Goal: Task Accomplishment & Management: Complete application form

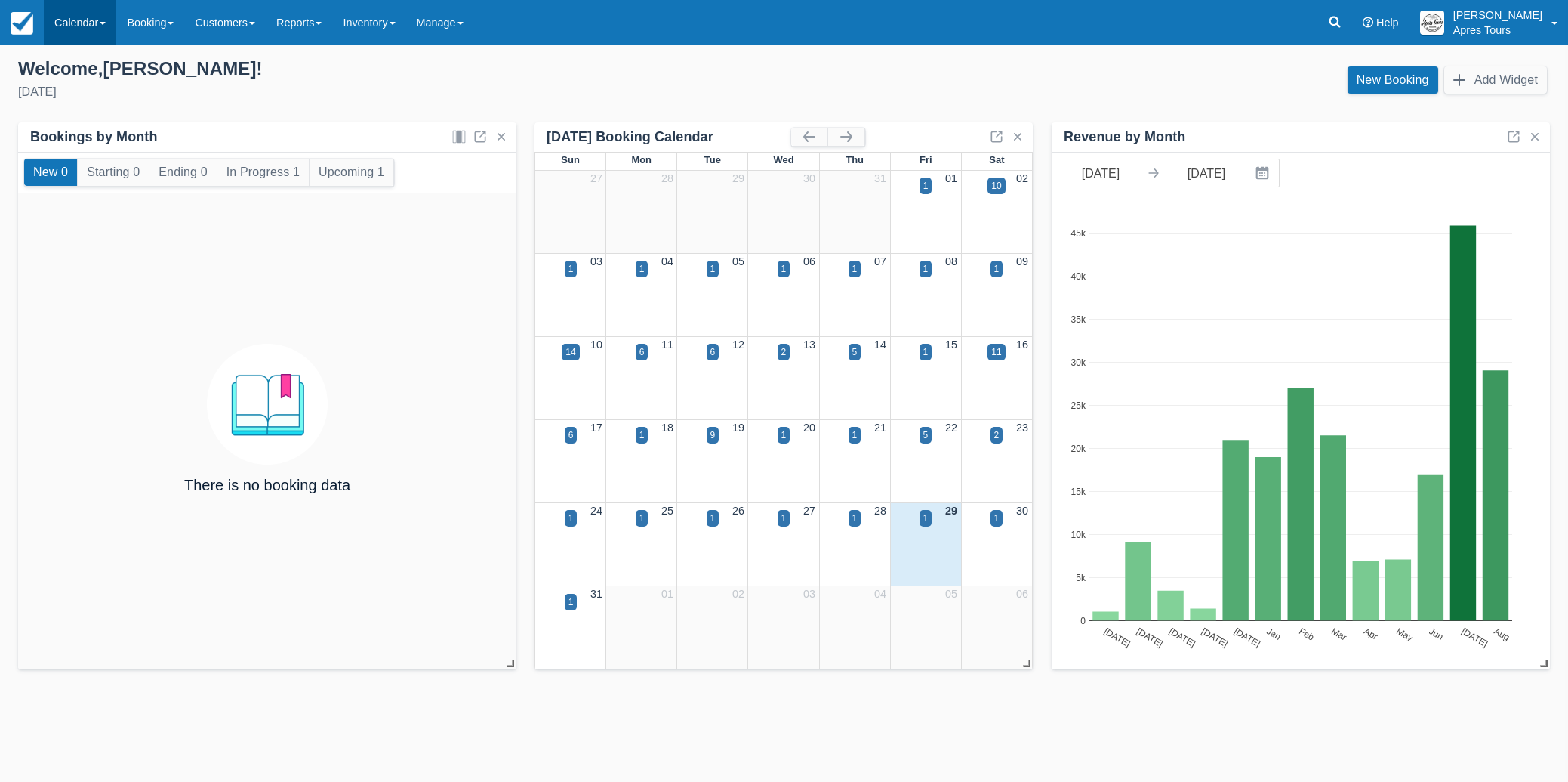
click at [77, 24] on link "Calendar" at bounding box center [79, 23] width 72 height 45
click at [76, 150] on link "Month" at bounding box center [104, 143] width 119 height 31
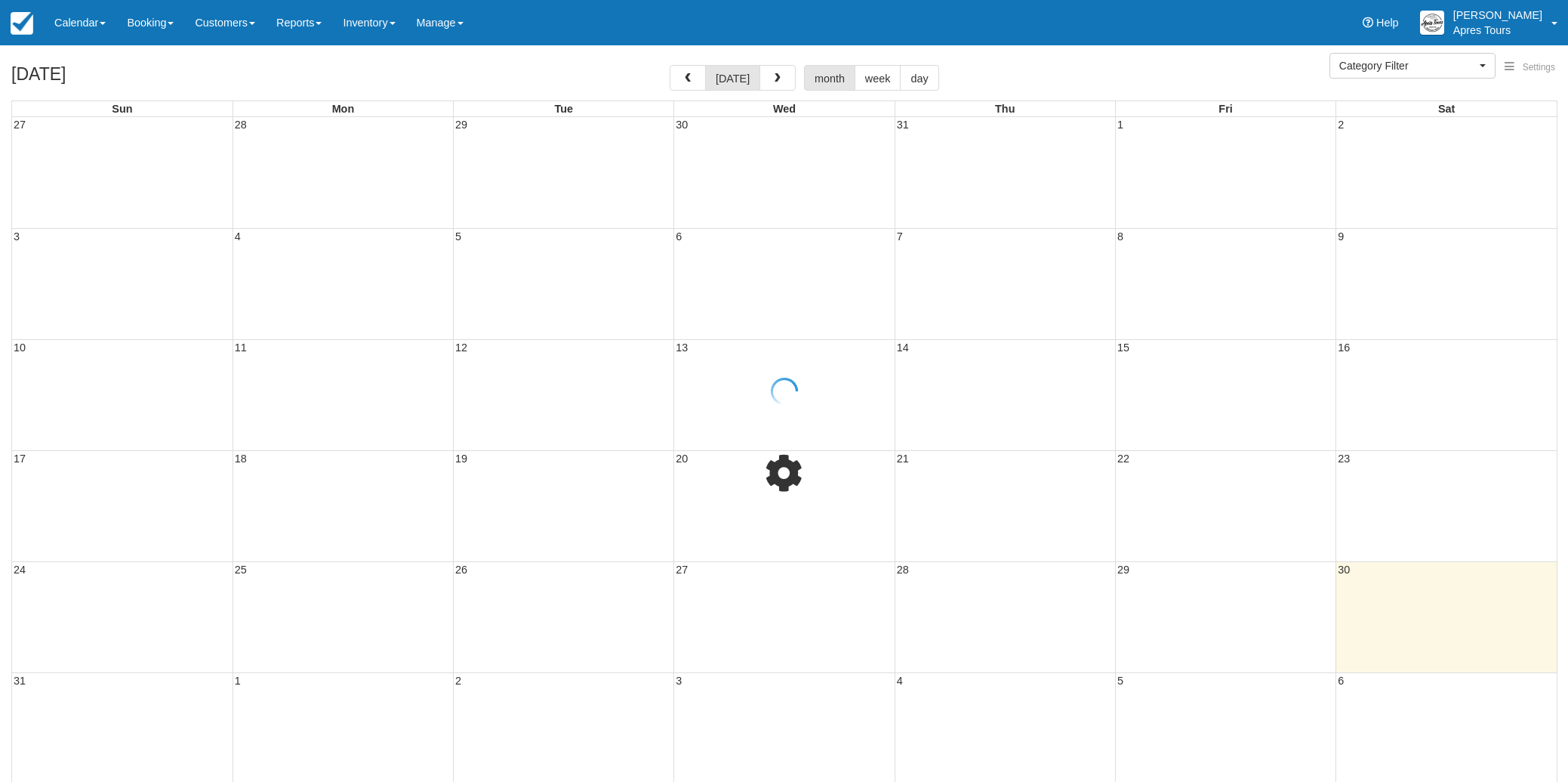
select select
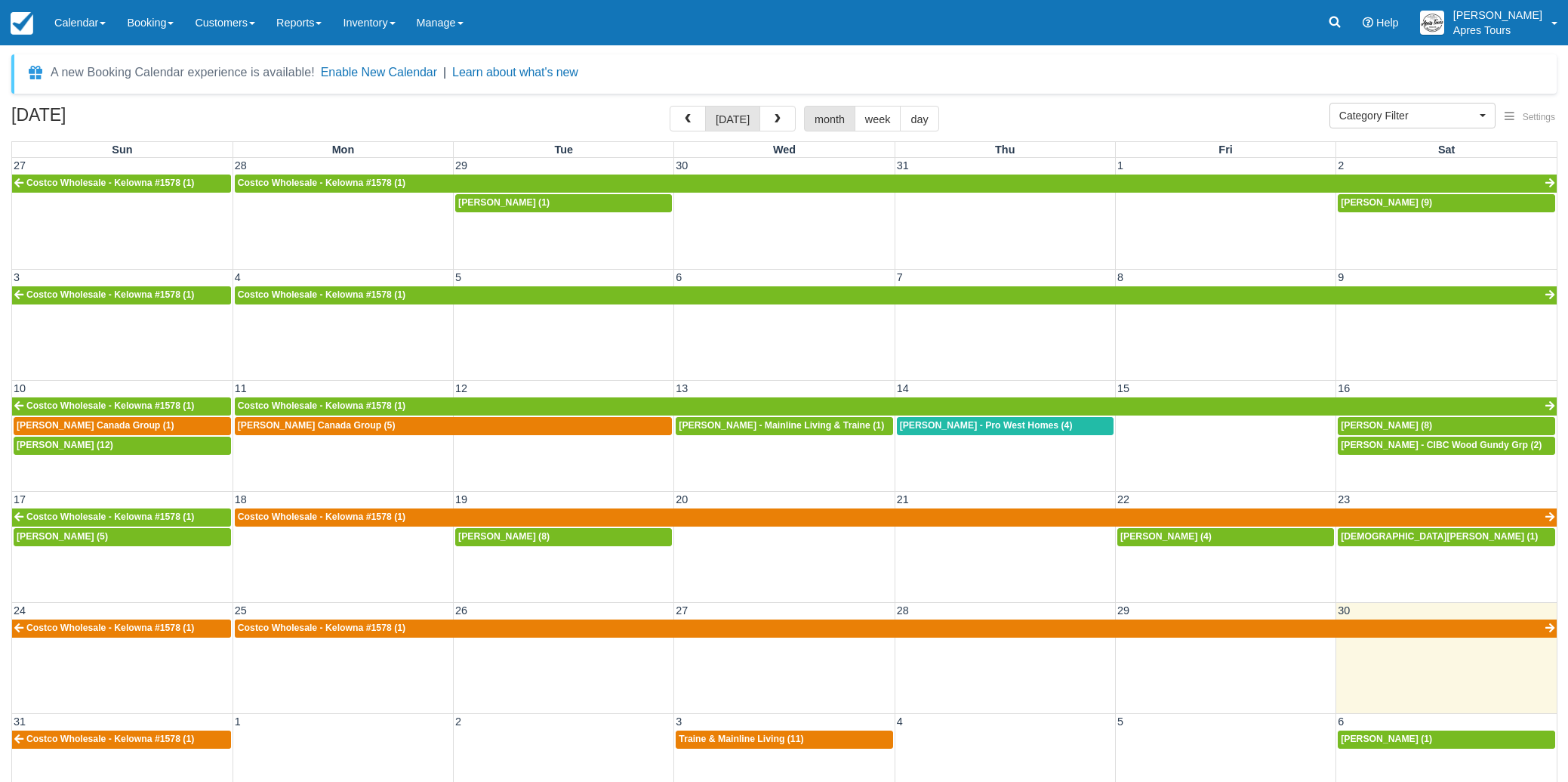
scroll to position [49, 0]
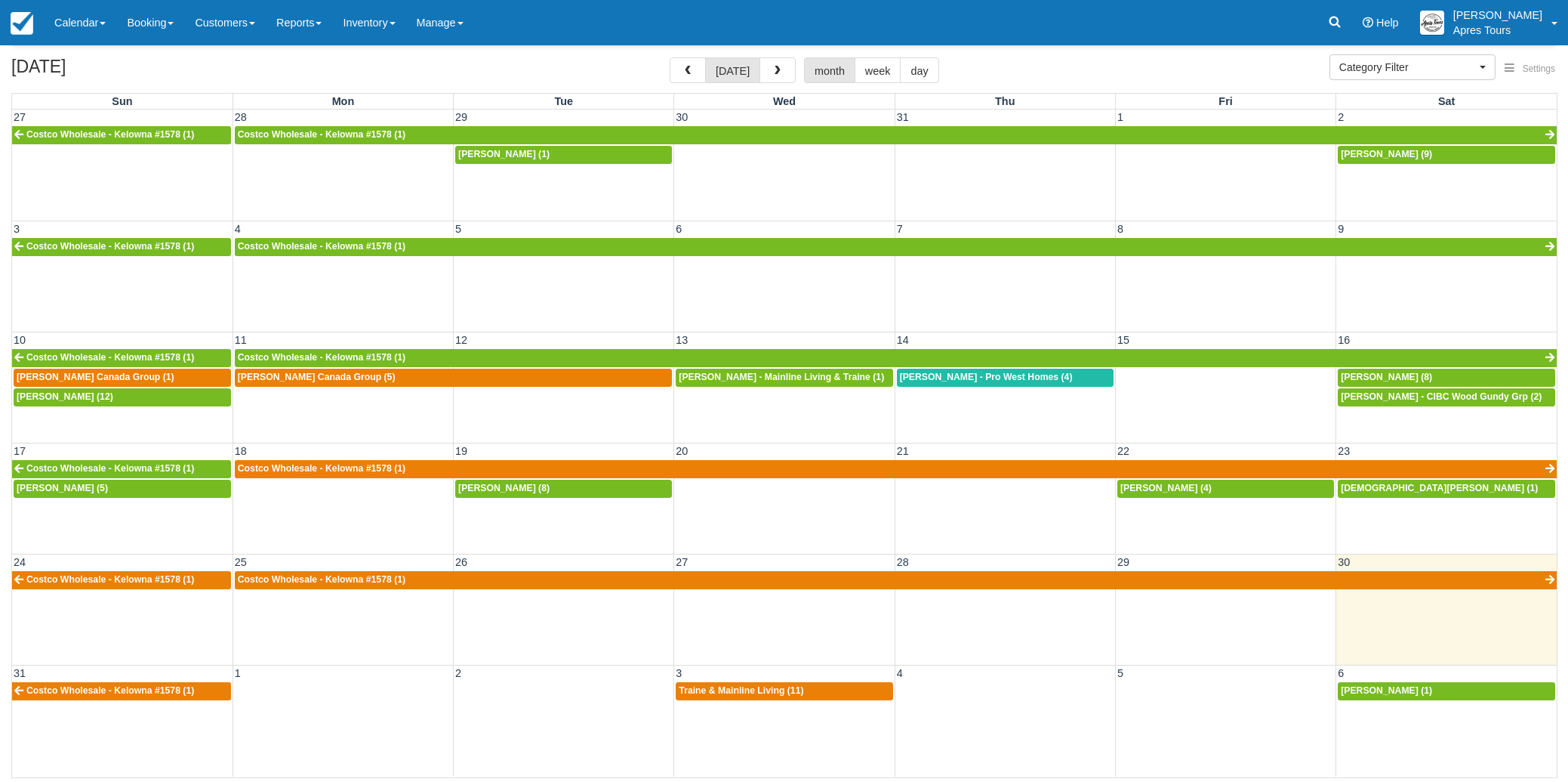
click at [306, 706] on div "31 1 2 3 4 5 6 Costco Wholesale - Kelowna #1578 (1) Traine & Mainline Living (1…" at bounding box center [784, 720] width 1545 height 111
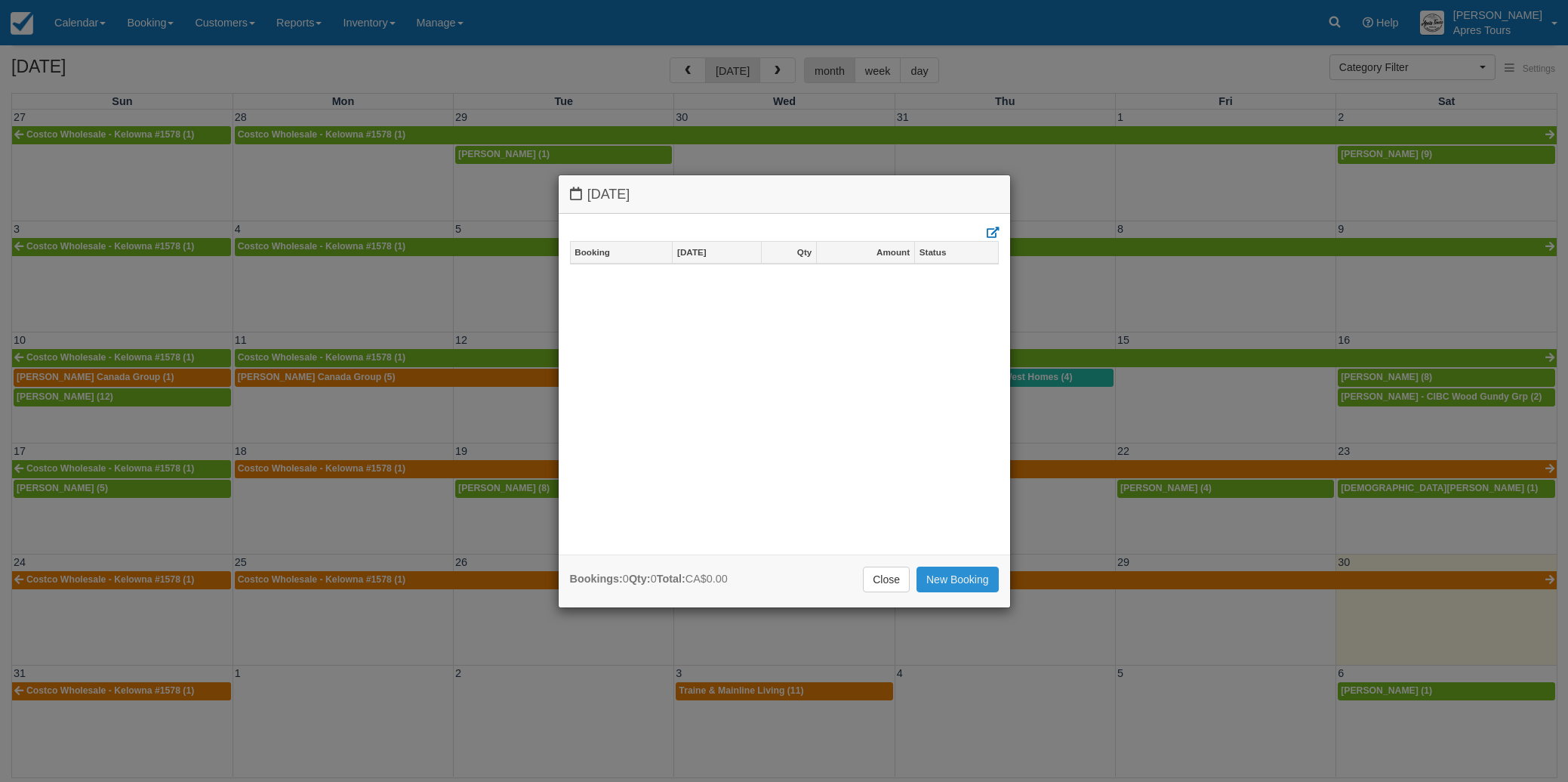
click at [964, 581] on link "New Booking" at bounding box center [958, 579] width 83 height 25
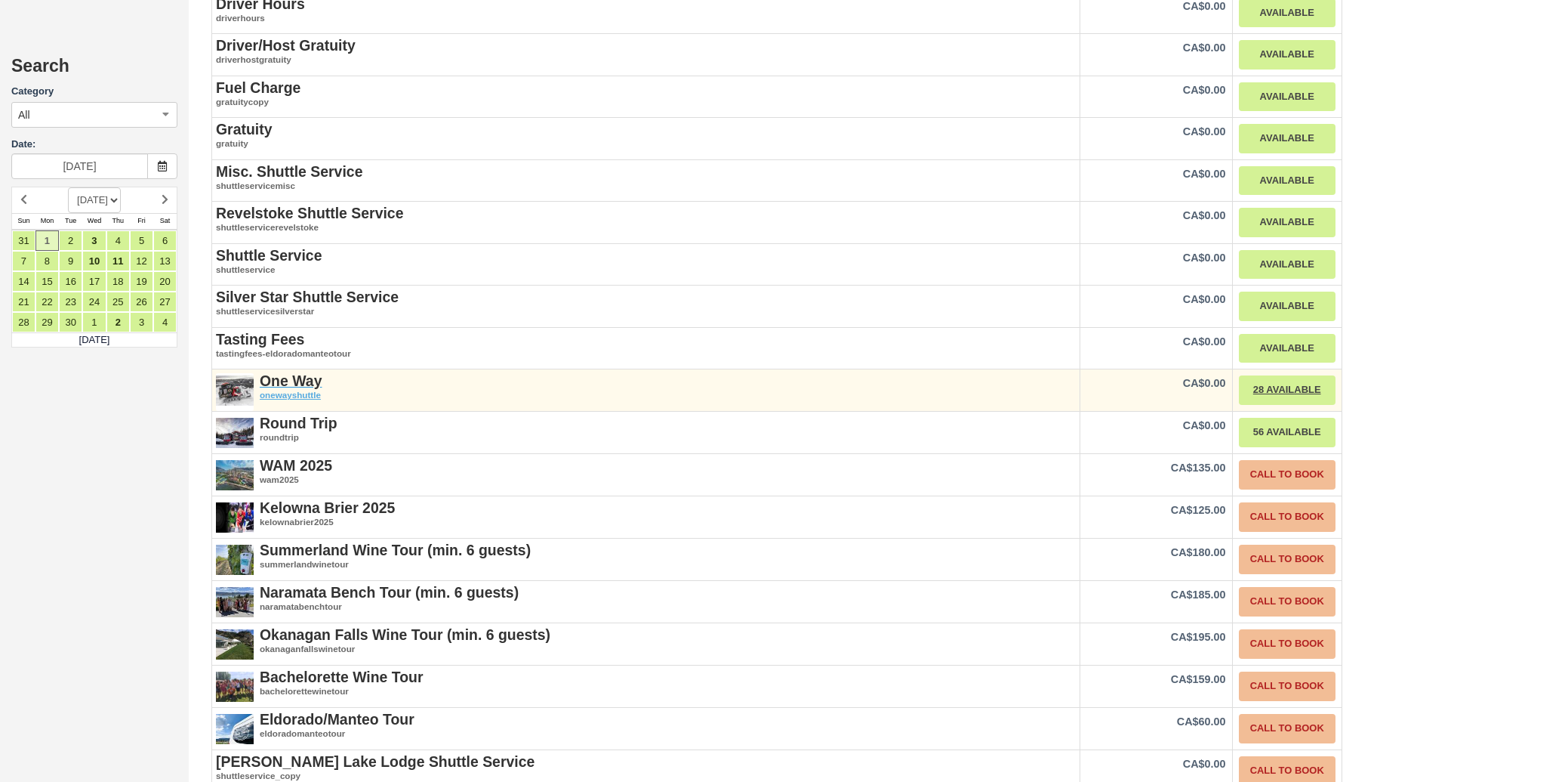
scroll to position [1892, 0]
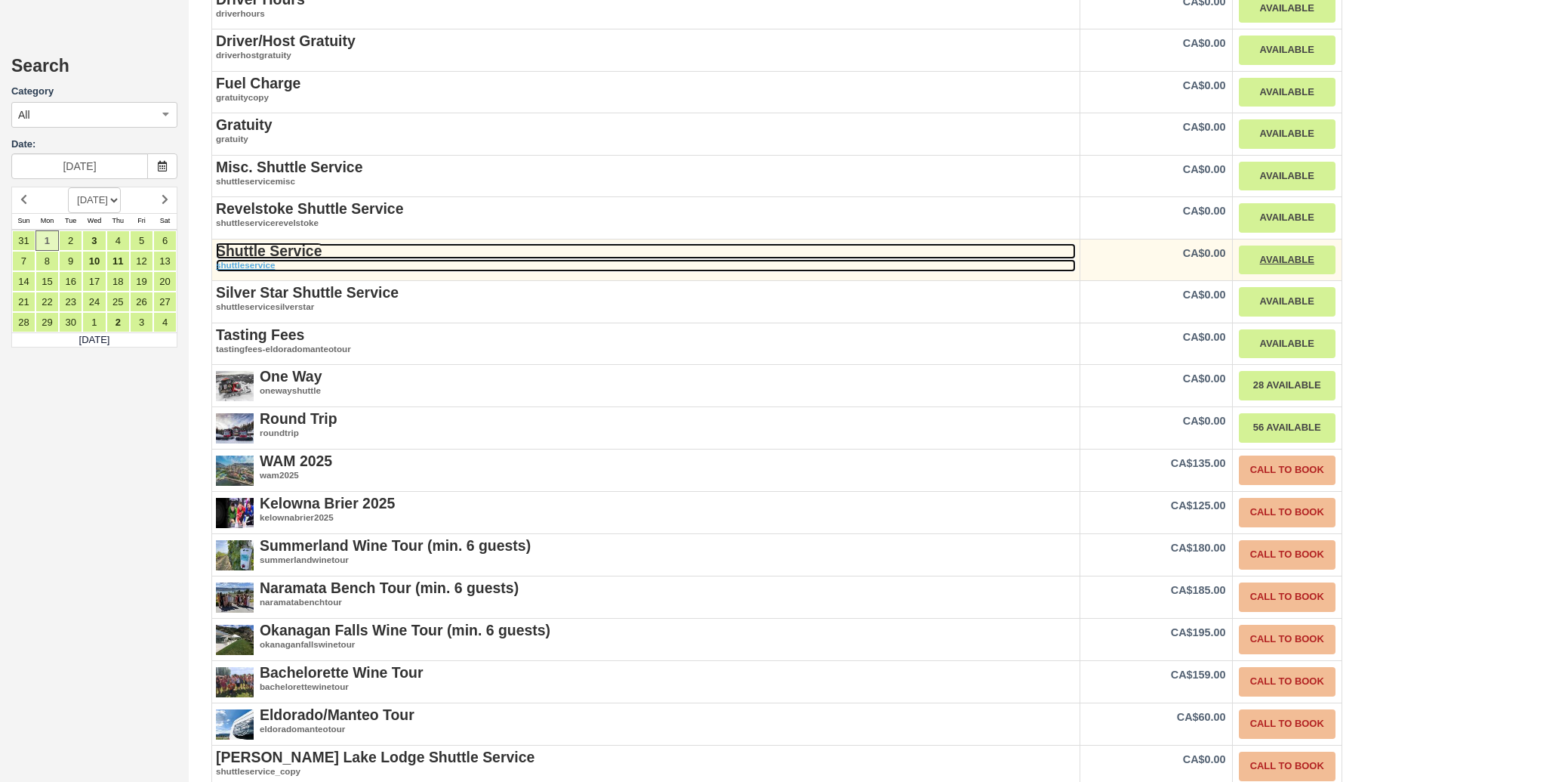
click at [253, 242] on strong "Shuttle Service" at bounding box center [268, 250] width 105 height 17
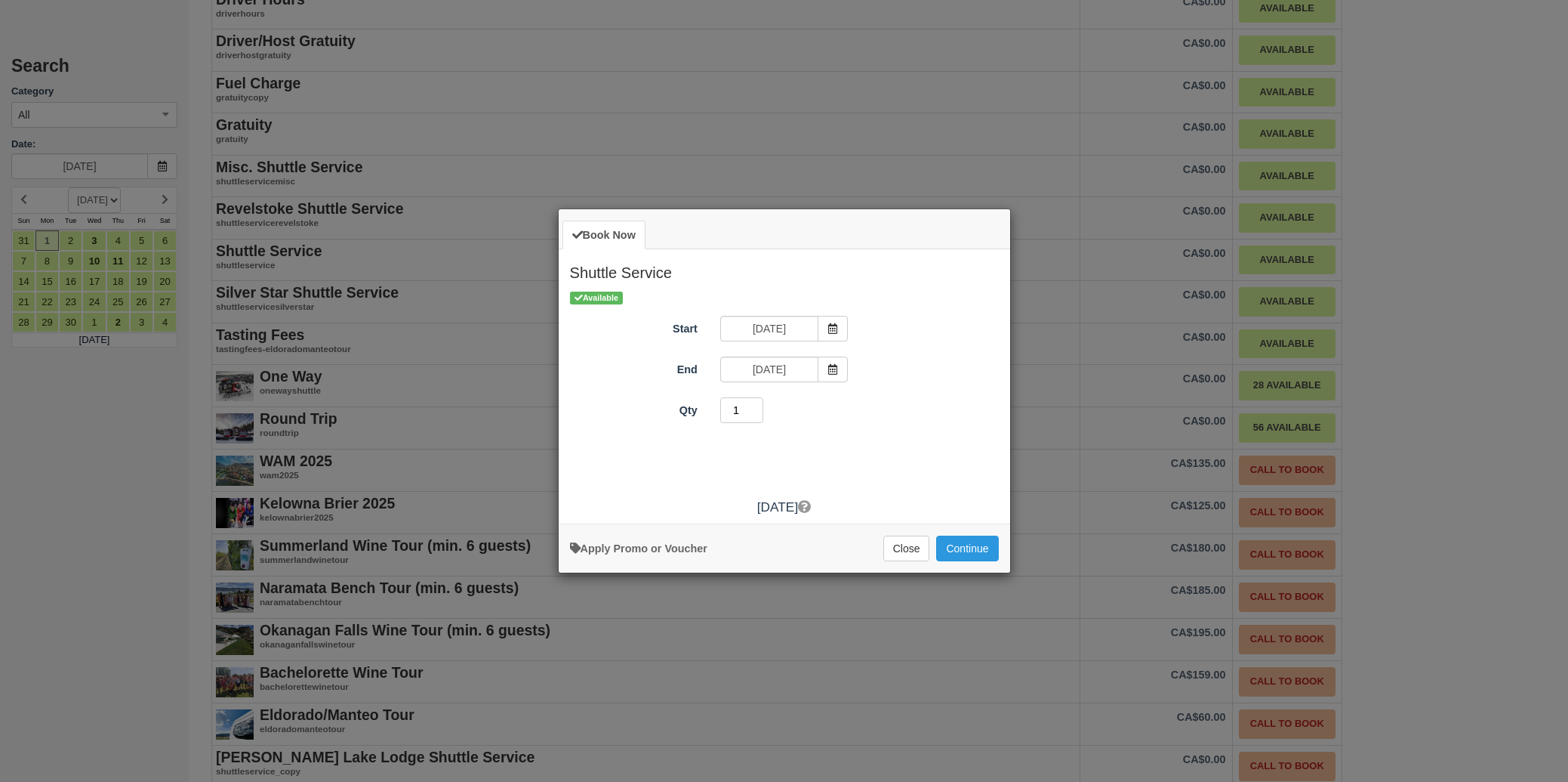
type input "1"
click at [756, 416] on input "1" at bounding box center [742, 409] width 44 height 25
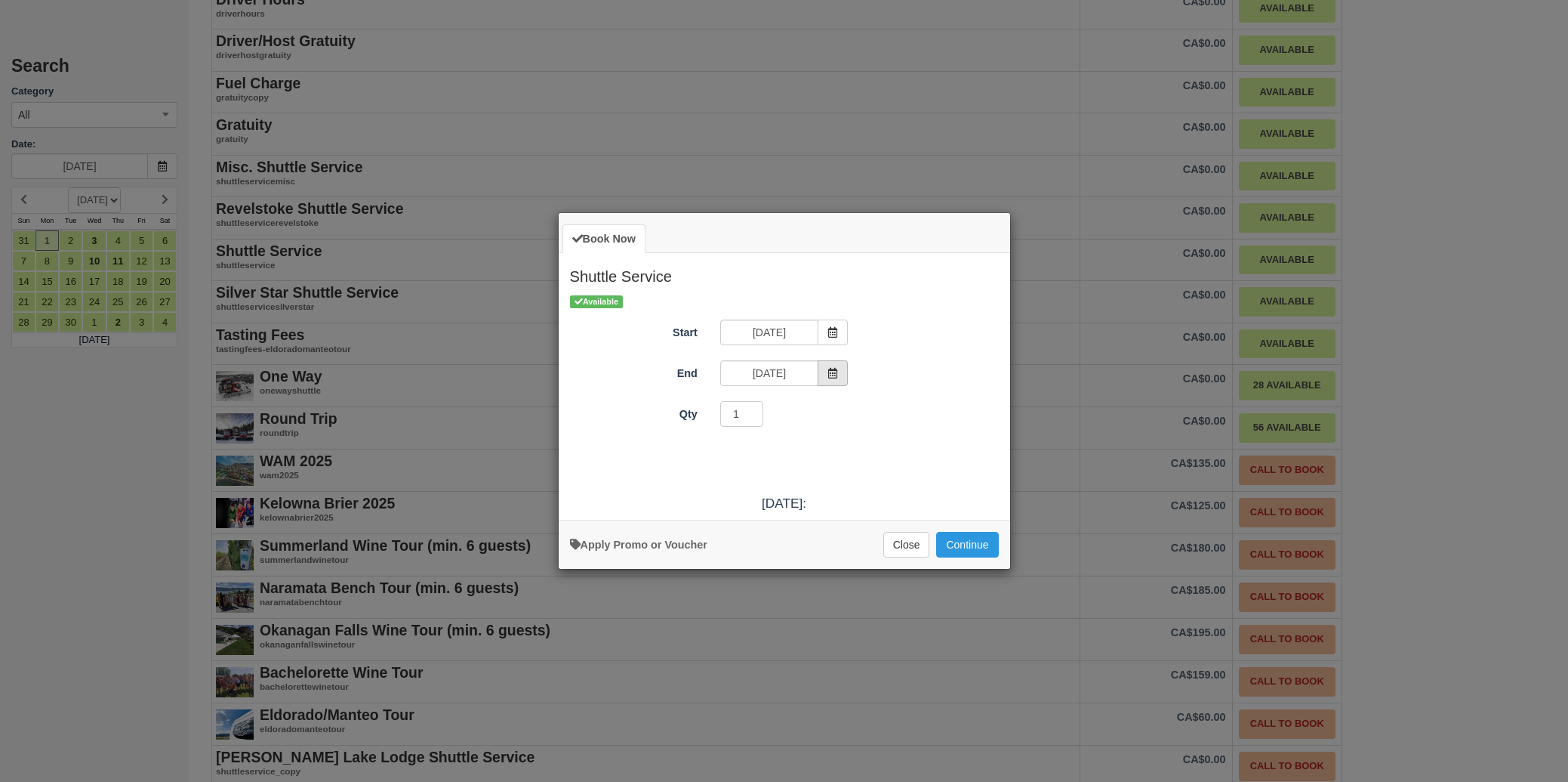
click at [834, 370] on icon "Item Modal" at bounding box center [833, 373] width 10 height 10
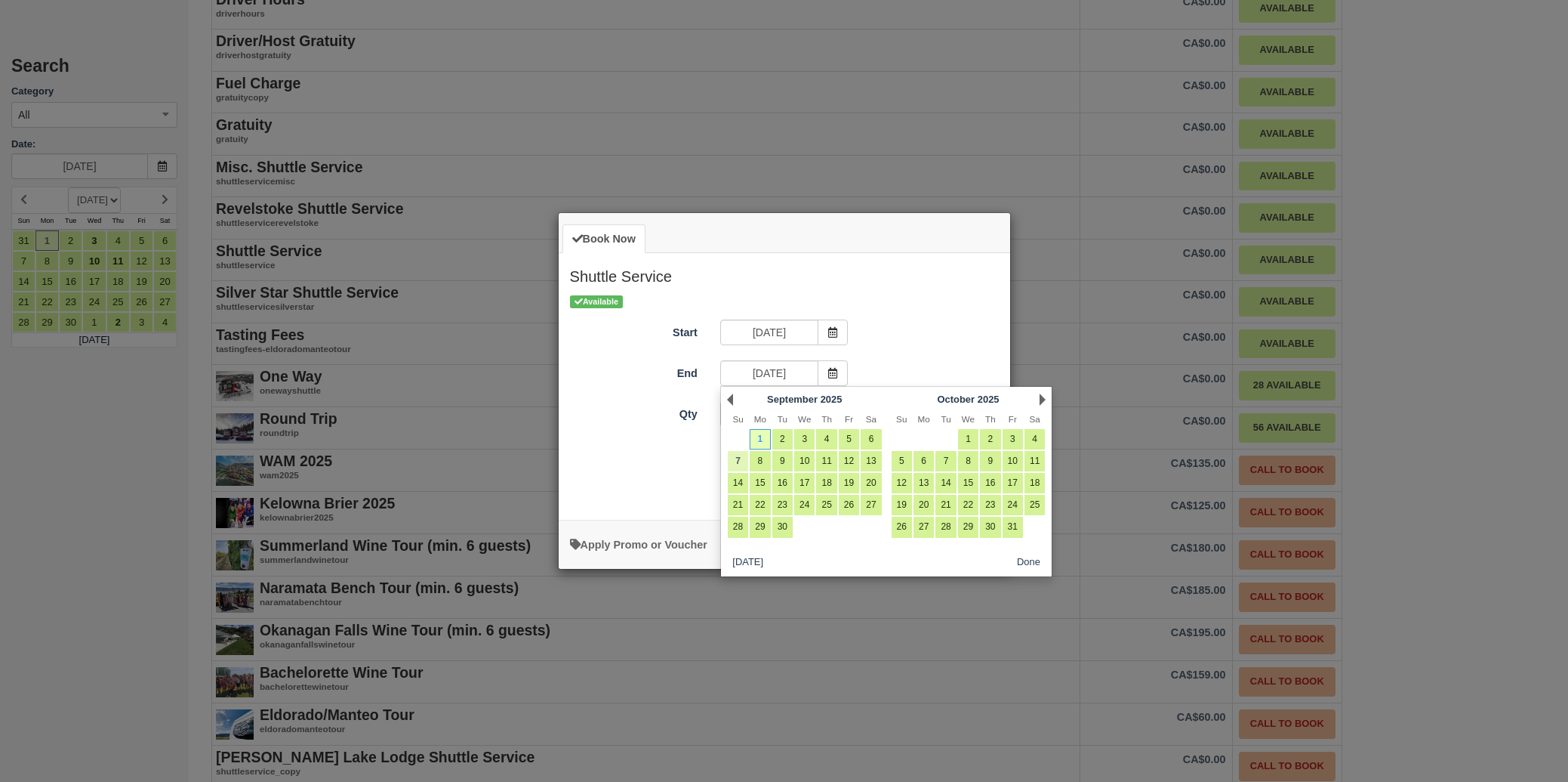
scroll to position [0, 0]
click at [740, 464] on link "7" at bounding box center [737, 461] width 20 height 20
type input "Sun Sep 07 2025"
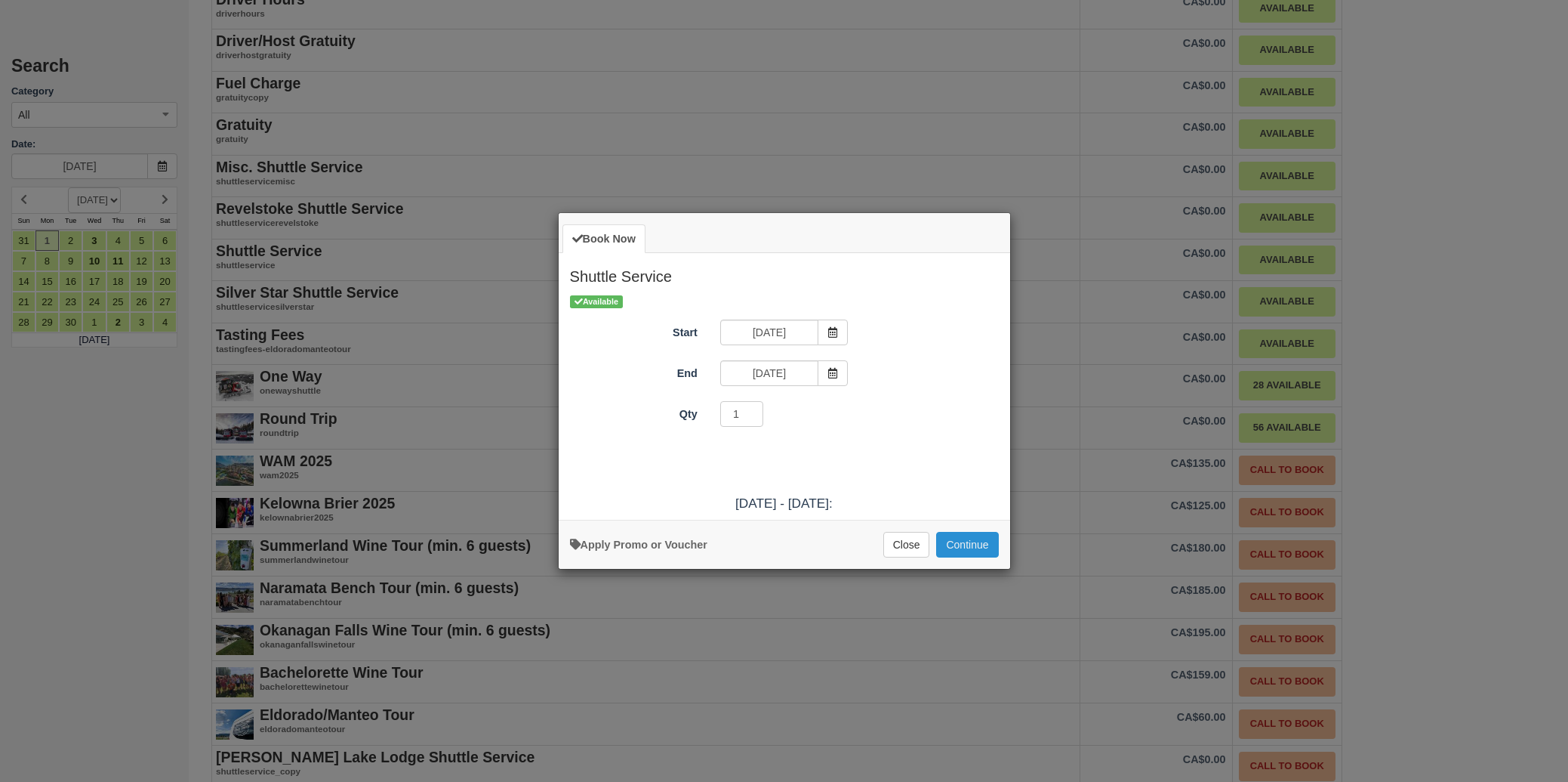
click at [967, 555] on button "Continue" at bounding box center [967, 544] width 62 height 25
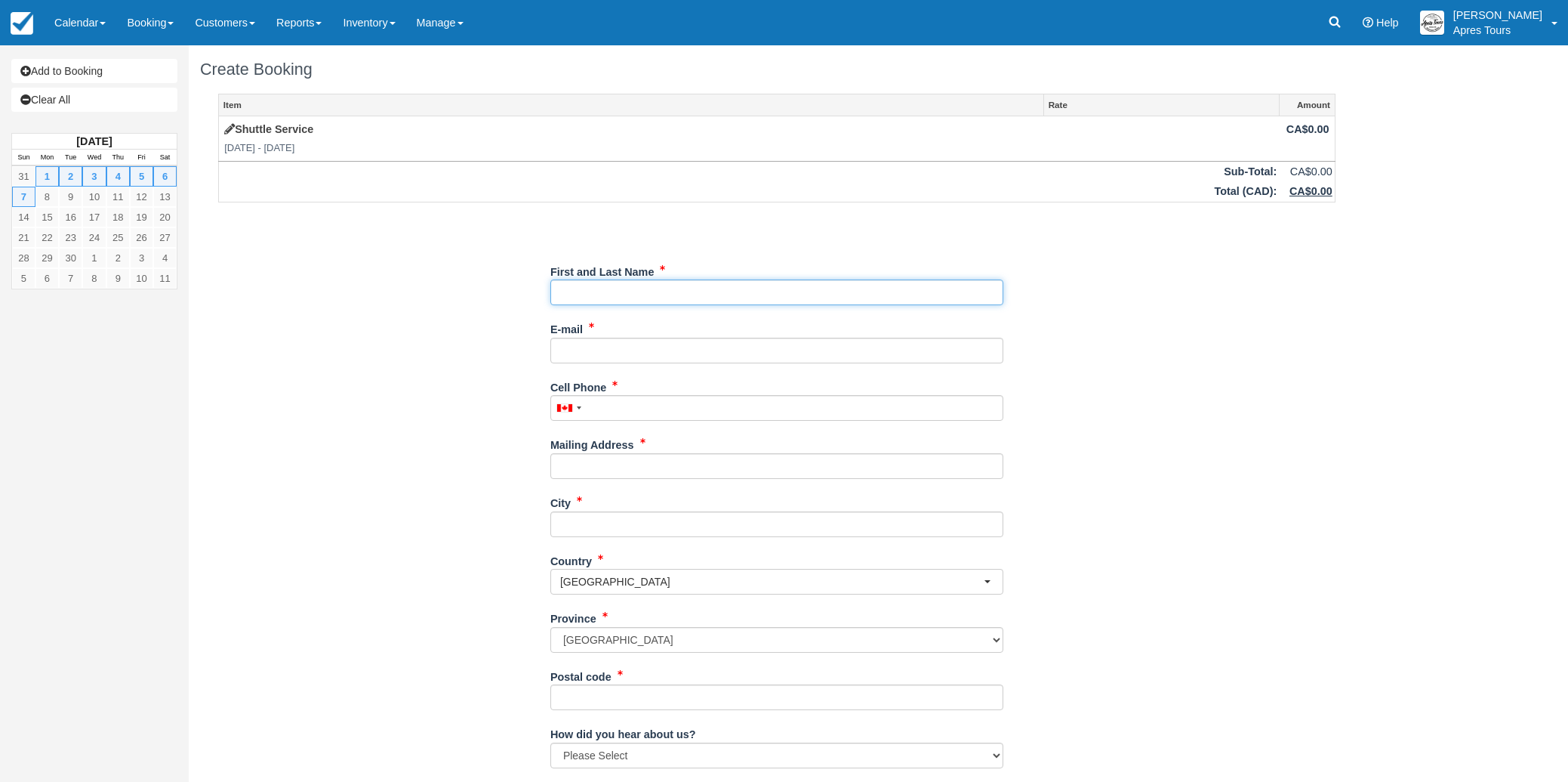
click at [695, 288] on input "First and Last Name" at bounding box center [777, 292] width 453 height 25
type input "Costco Wholesale - Kelowna #1578"
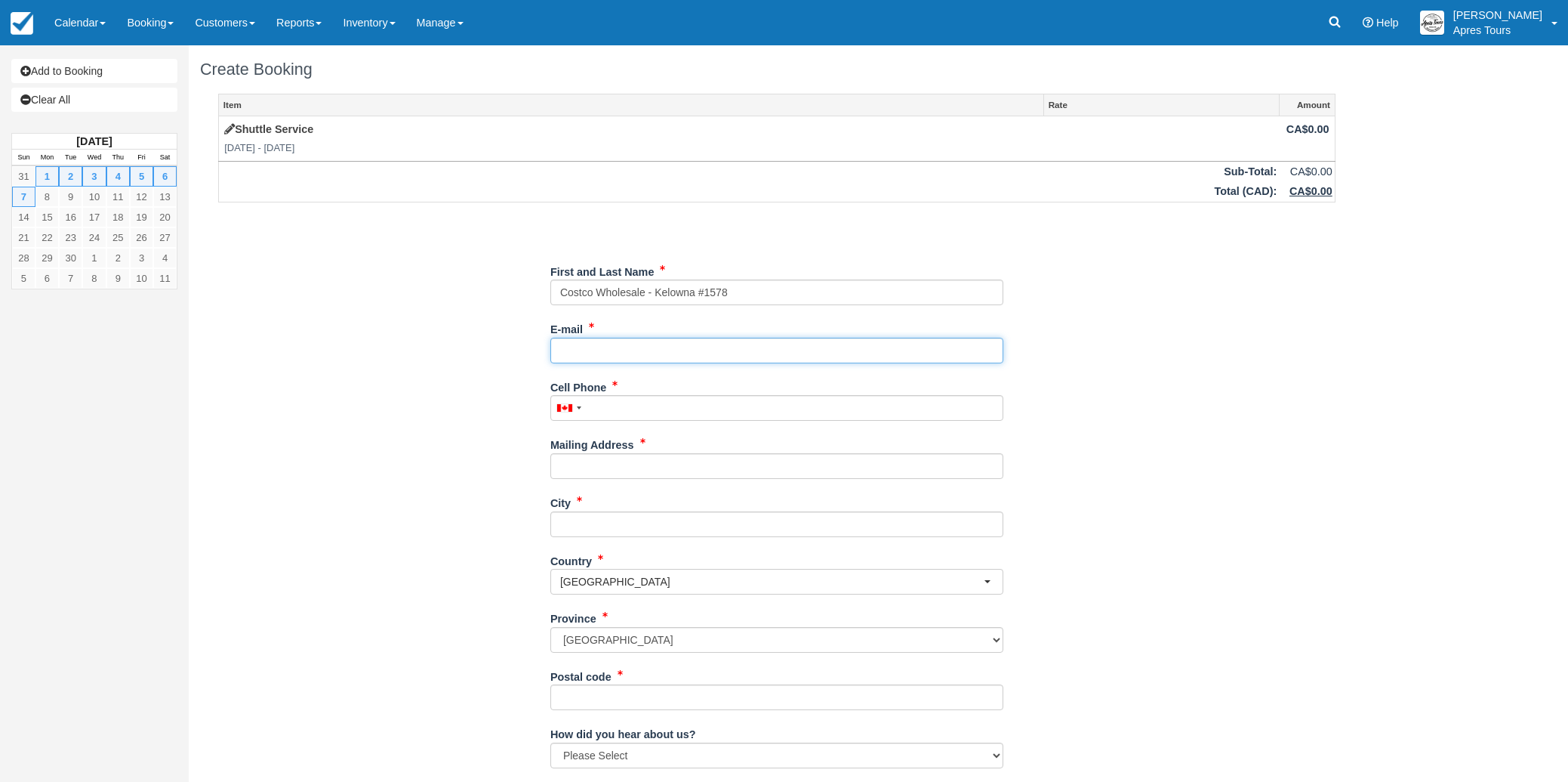
type input "[EMAIL_ADDRESS][DOMAIN_NAME]"
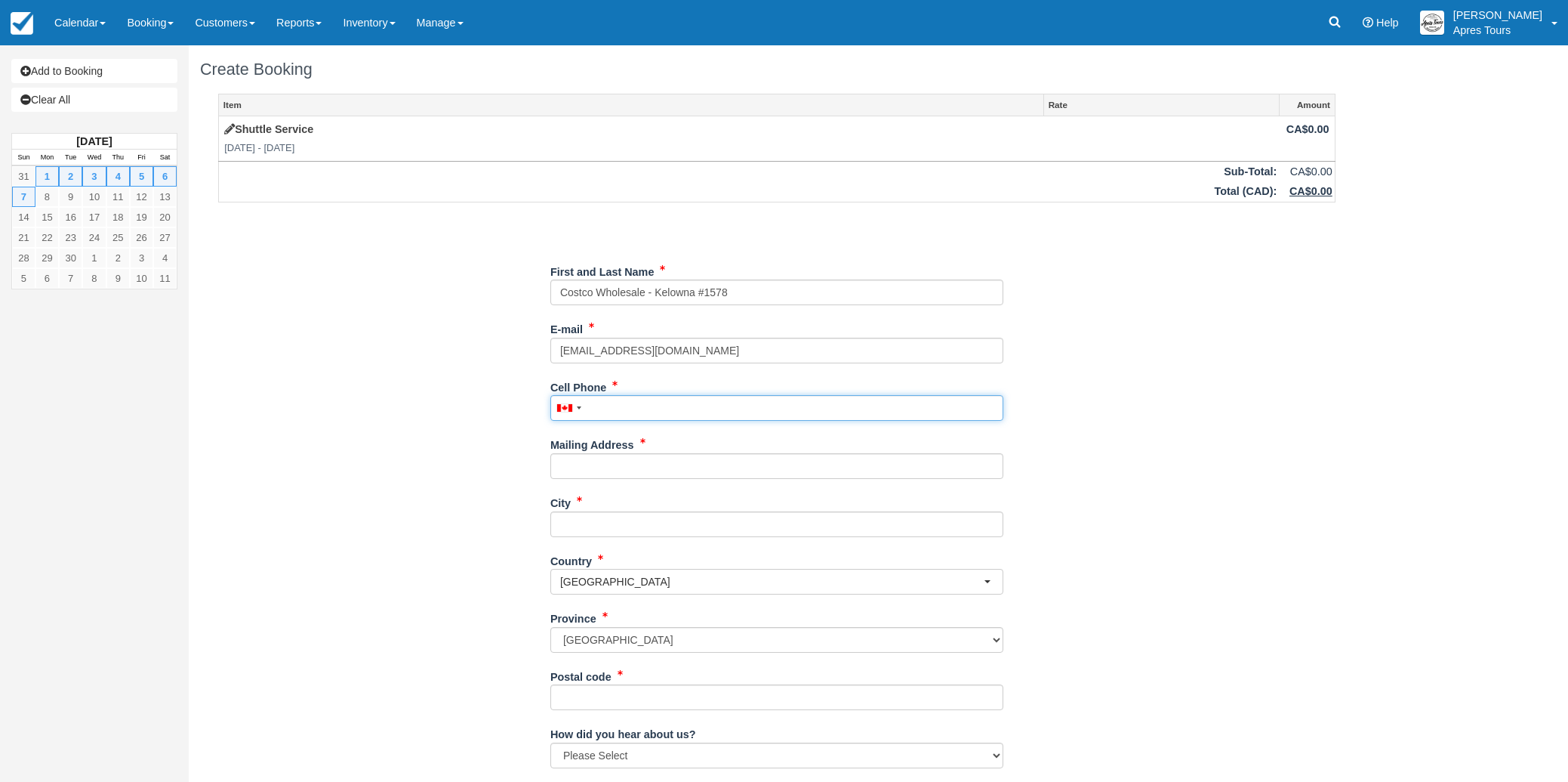
type input "2508705200"
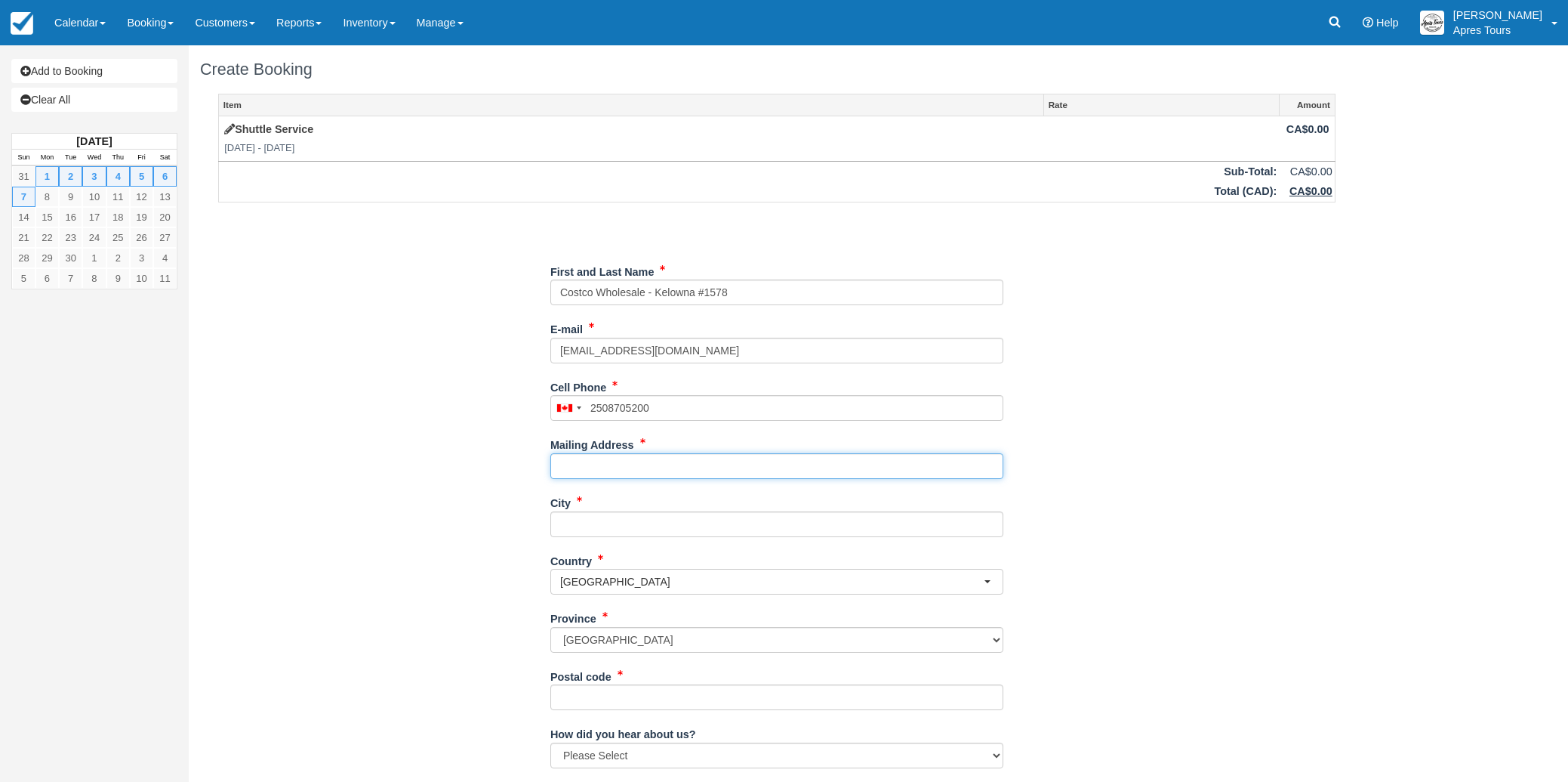
type input "[STREET_ADDRESS]"
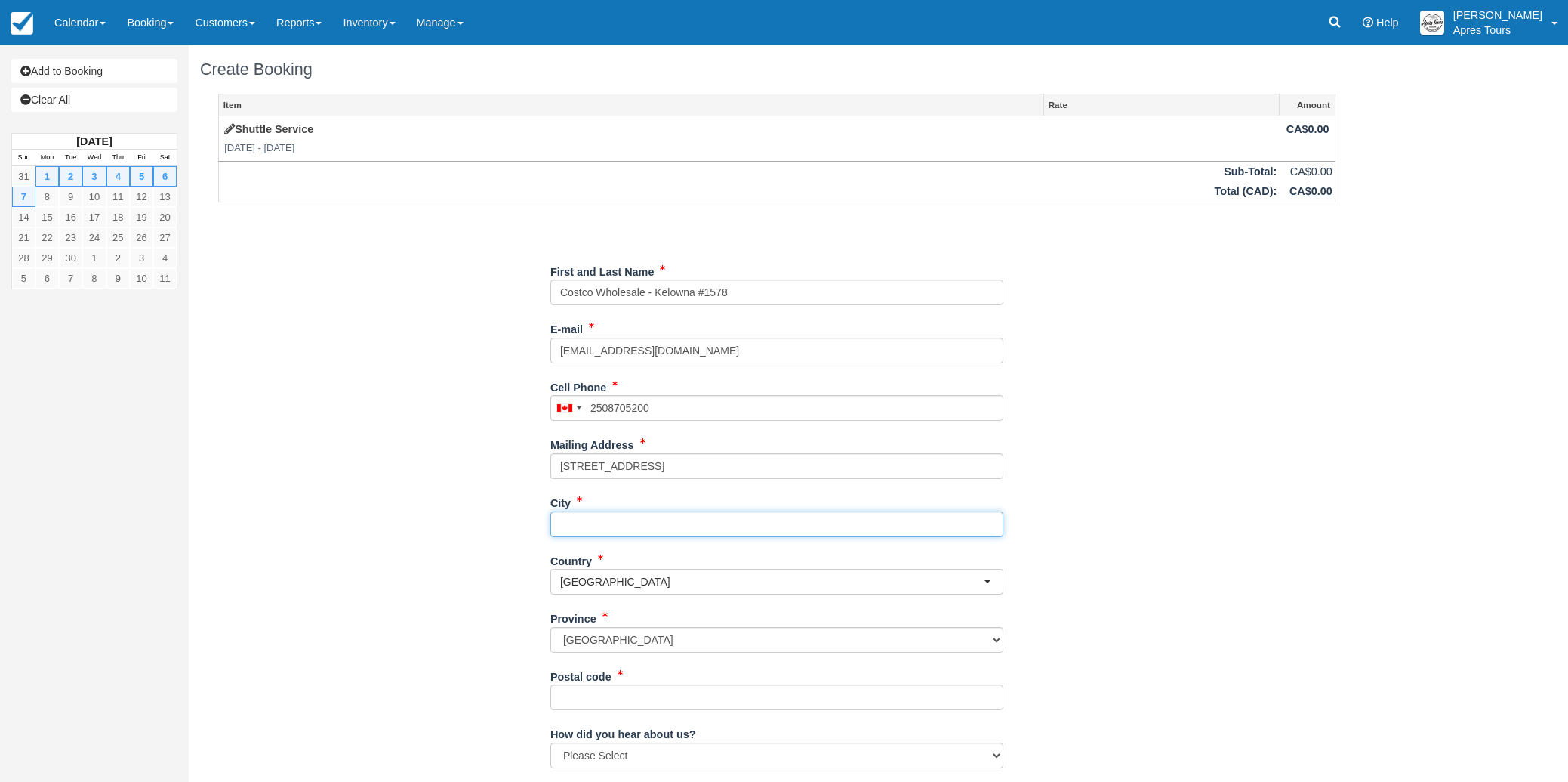
type input "Kelowna"
type input "V1X oB2"
type input "[PHONE_NUMBER]"
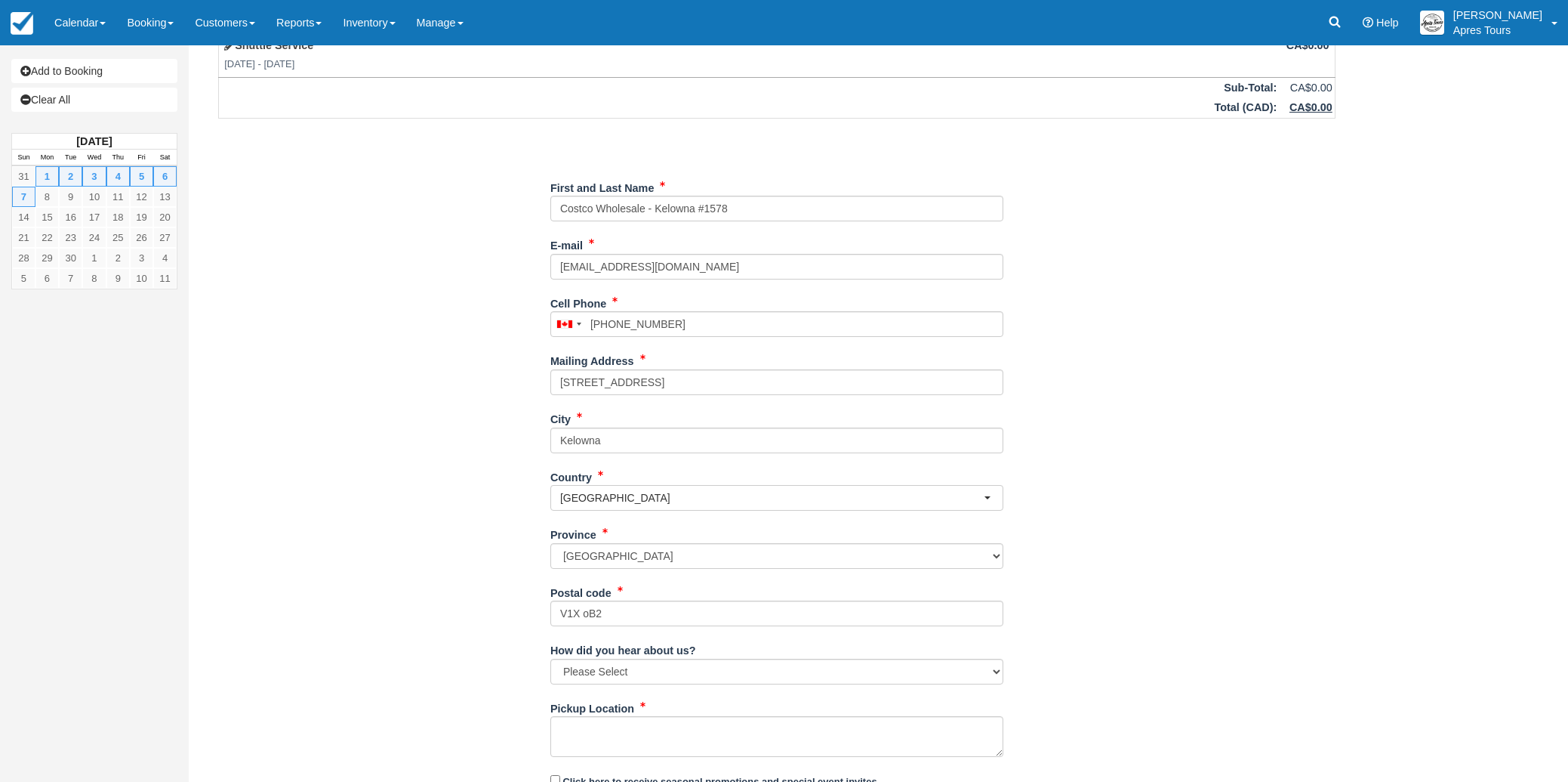
scroll to position [143, 0]
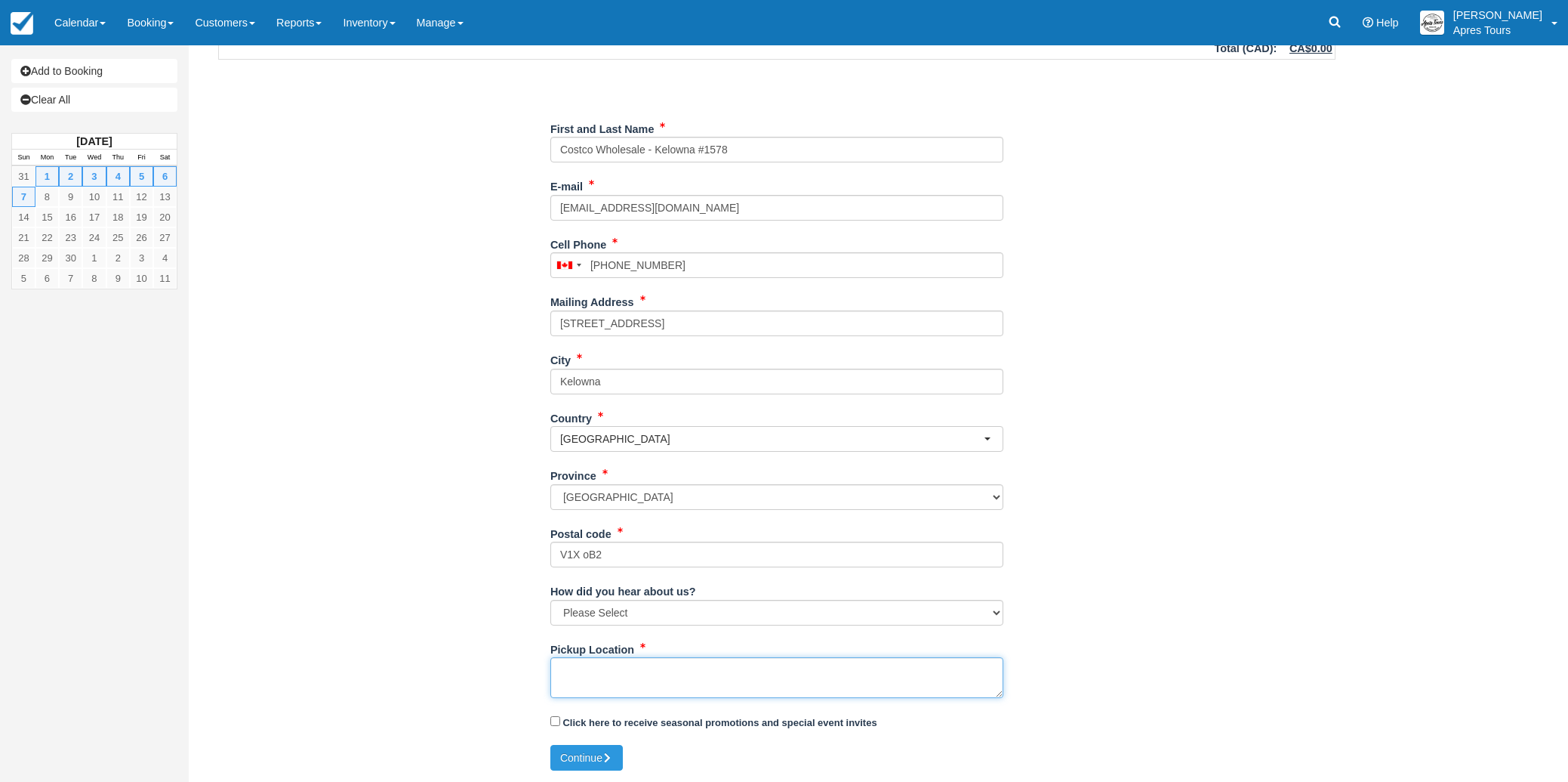
click at [633, 669] on textarea "Pickup Location" at bounding box center [777, 678] width 453 height 41
click at [730, 668] on textarea "Costco - Apres Tours Shuttle Aug 31st - Sept 7th" at bounding box center [777, 678] width 453 height 41
click at [797, 668] on textarea "Costco - Apres Tours Shuttle Sept 1st - Sept 7th" at bounding box center [777, 678] width 453 height 41
type textarea "Costco - Apres Tours Shuttle Sept 1st - Sept 7th"
click at [595, 757] on button "Continue" at bounding box center [586, 757] width 72 height 25
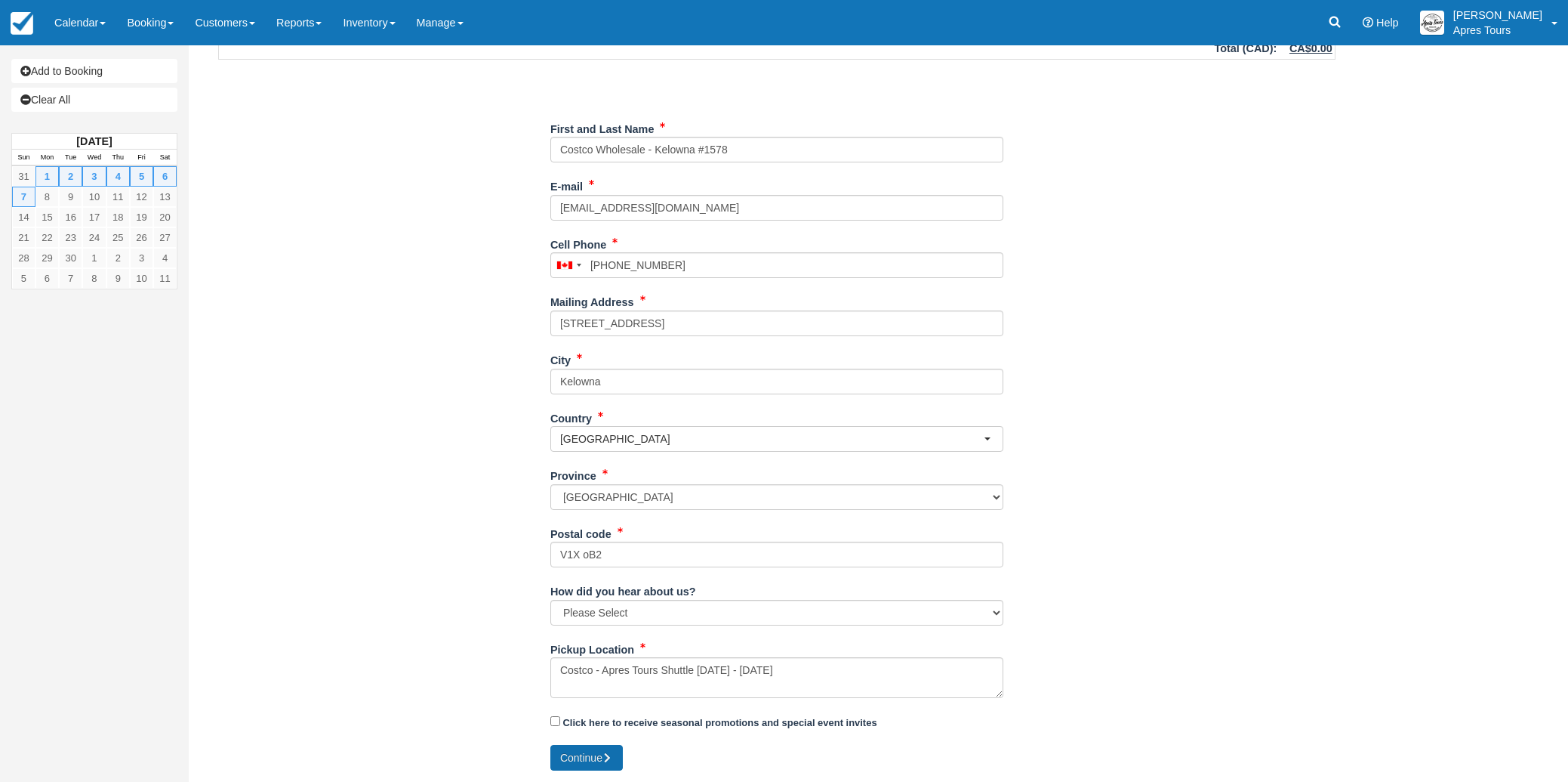
type input "+12508705200"
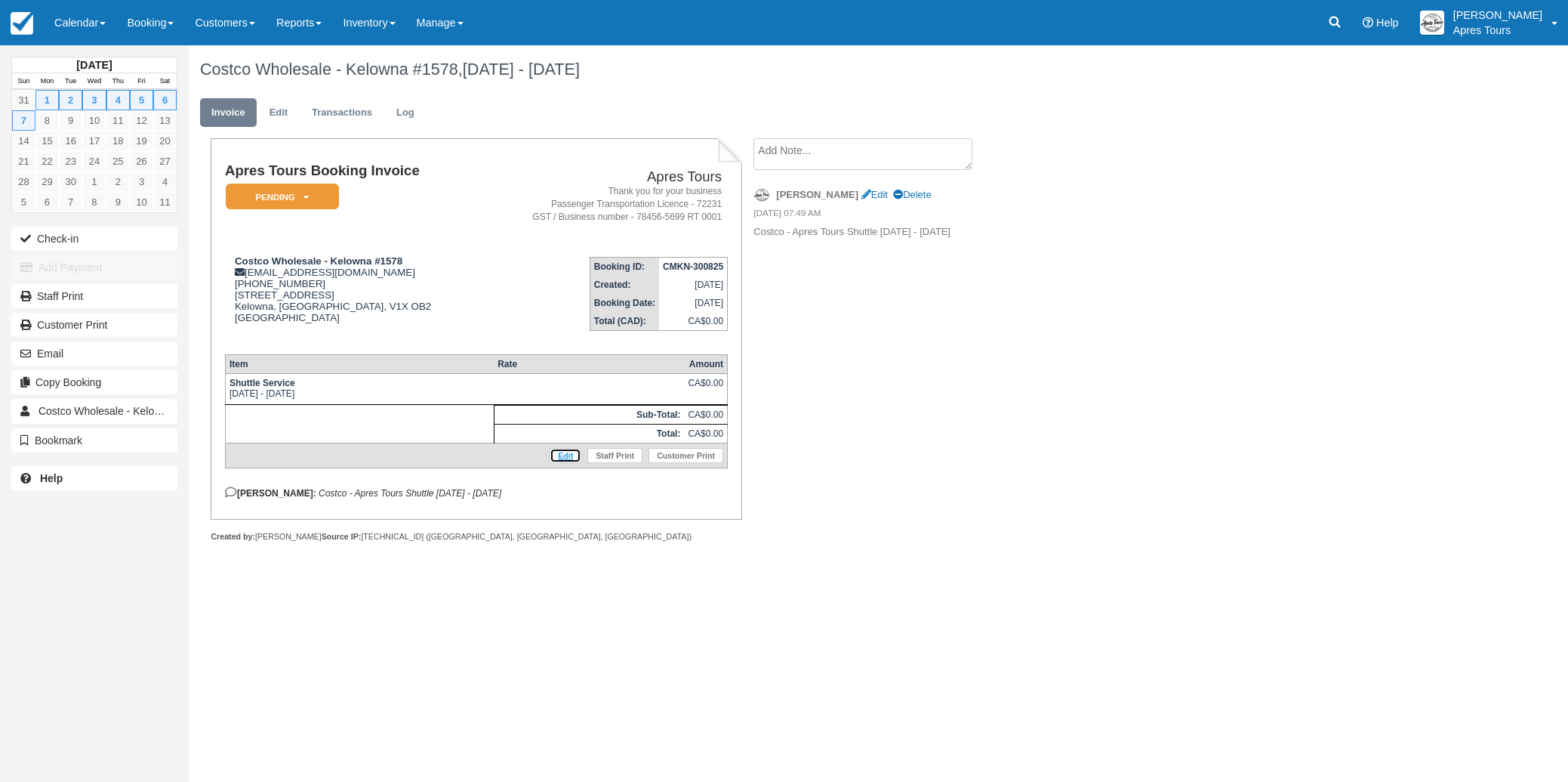
click at [562, 463] on link "Edit" at bounding box center [565, 455] width 31 height 15
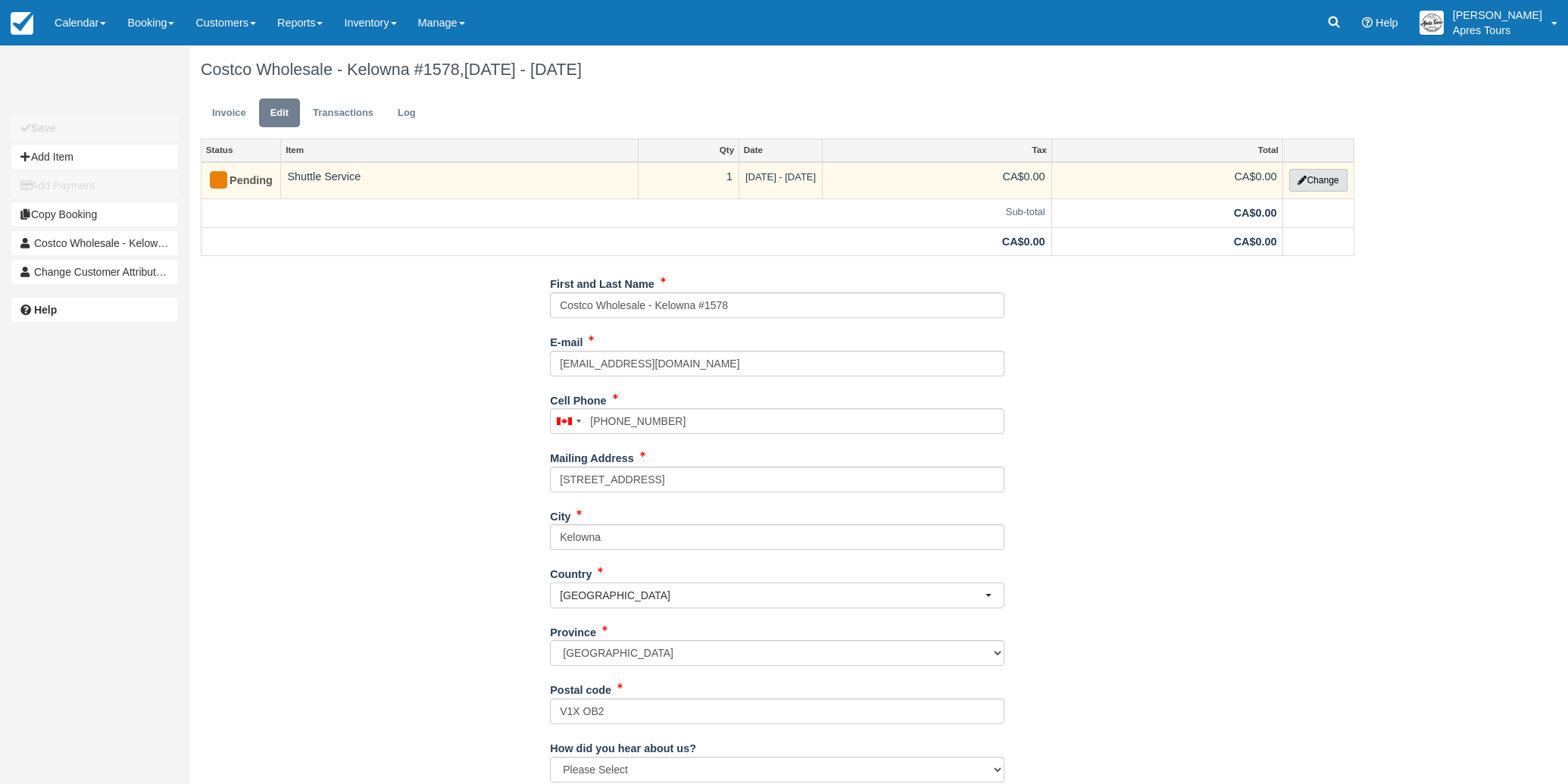
click at [1322, 181] on button "Change" at bounding box center [1318, 180] width 58 height 23
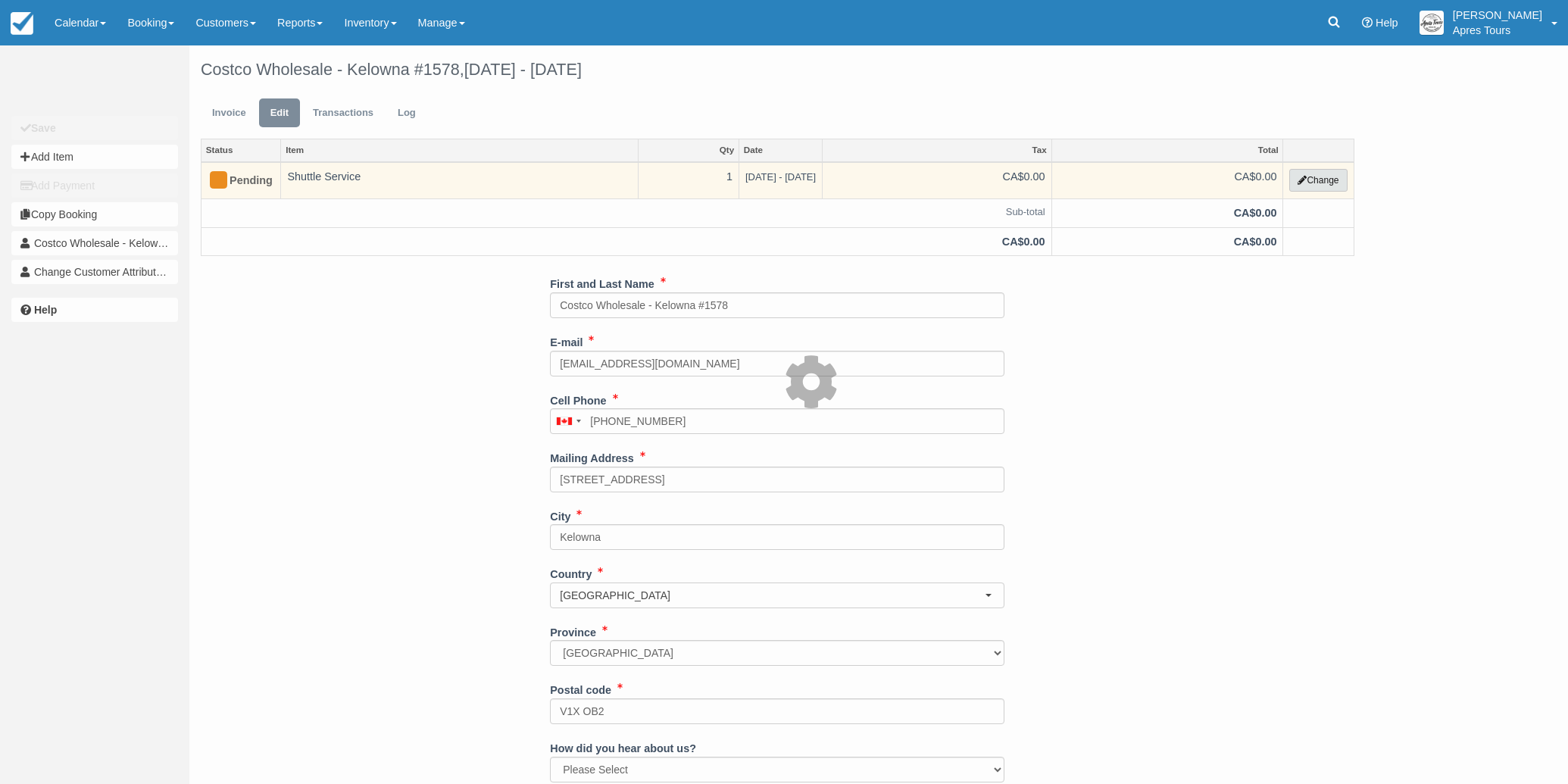
select select "4"
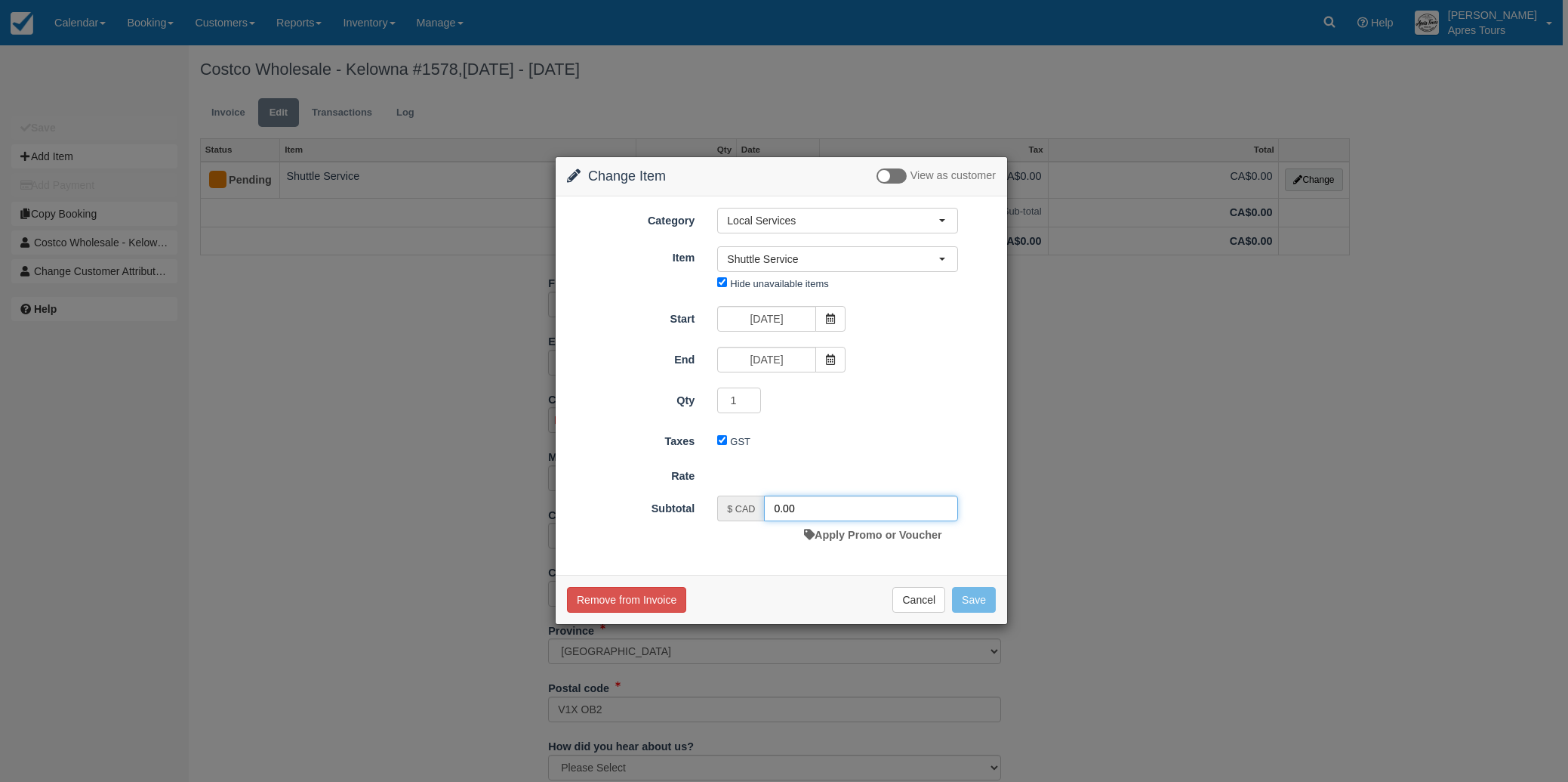
click at [774, 507] on input "0.00" at bounding box center [861, 508] width 194 height 25
type input "4200.00"
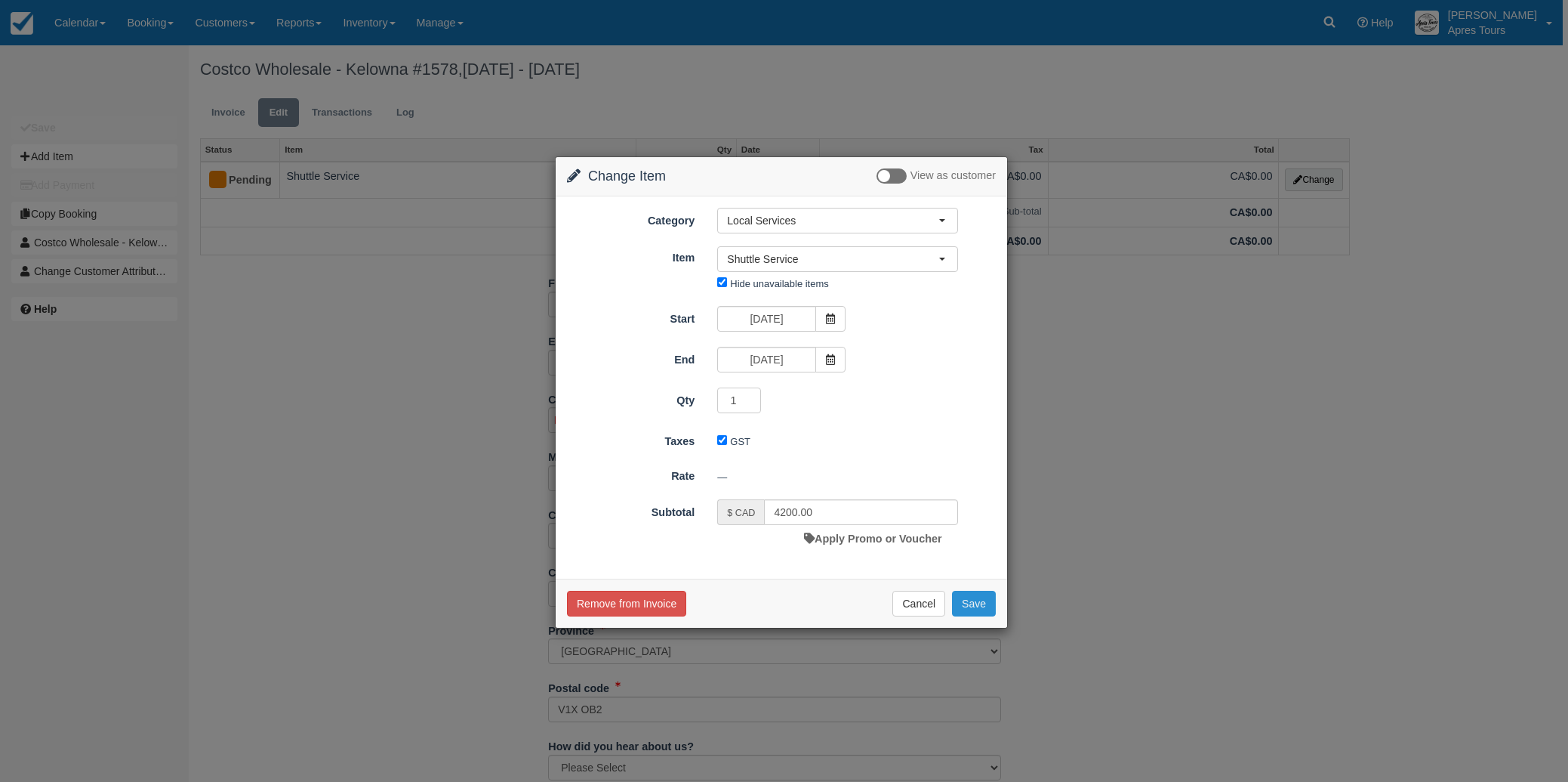
click at [990, 605] on button "Save" at bounding box center [974, 603] width 44 height 25
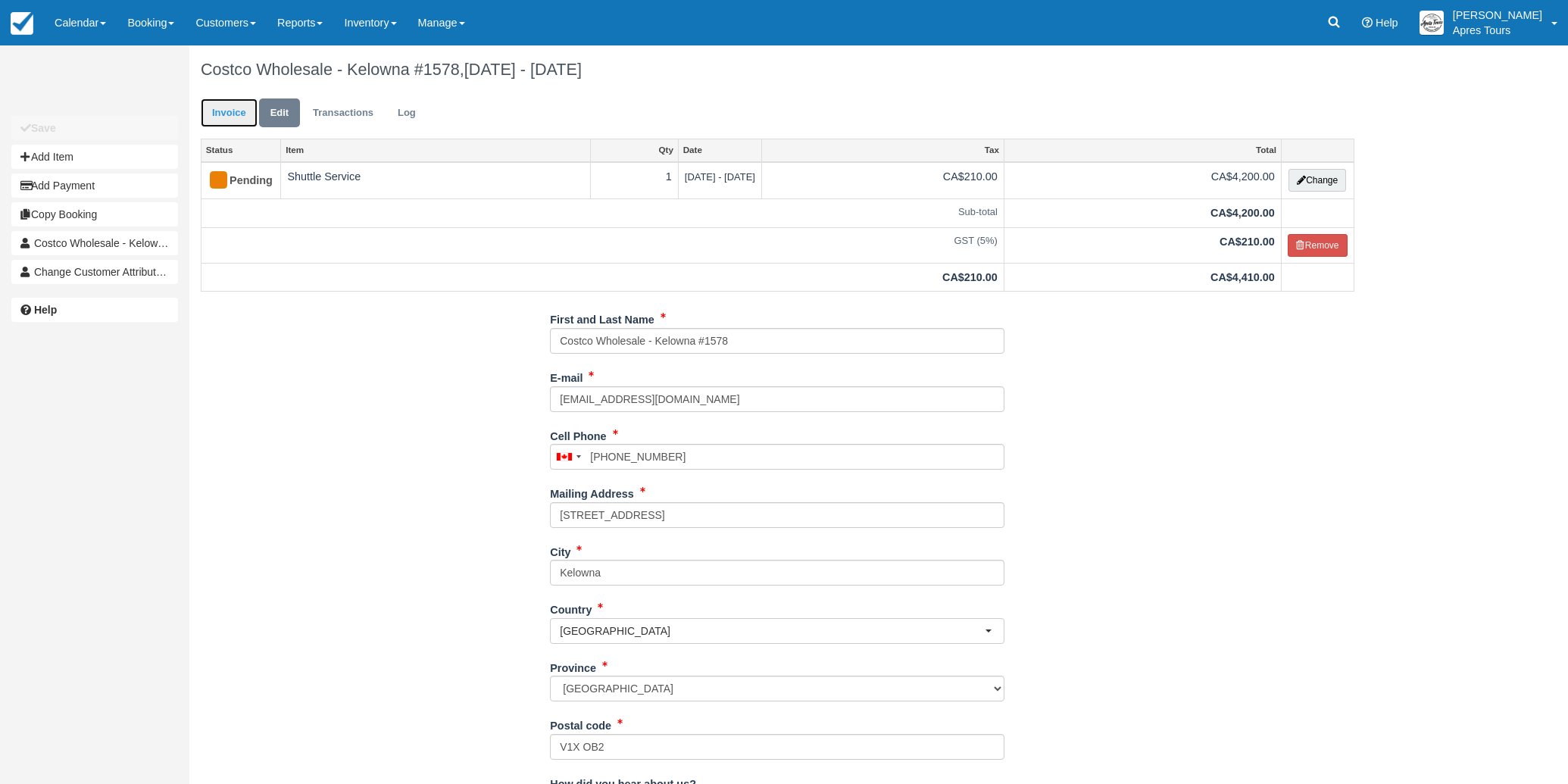
click at [229, 122] on link "Invoice" at bounding box center [229, 113] width 57 height 30
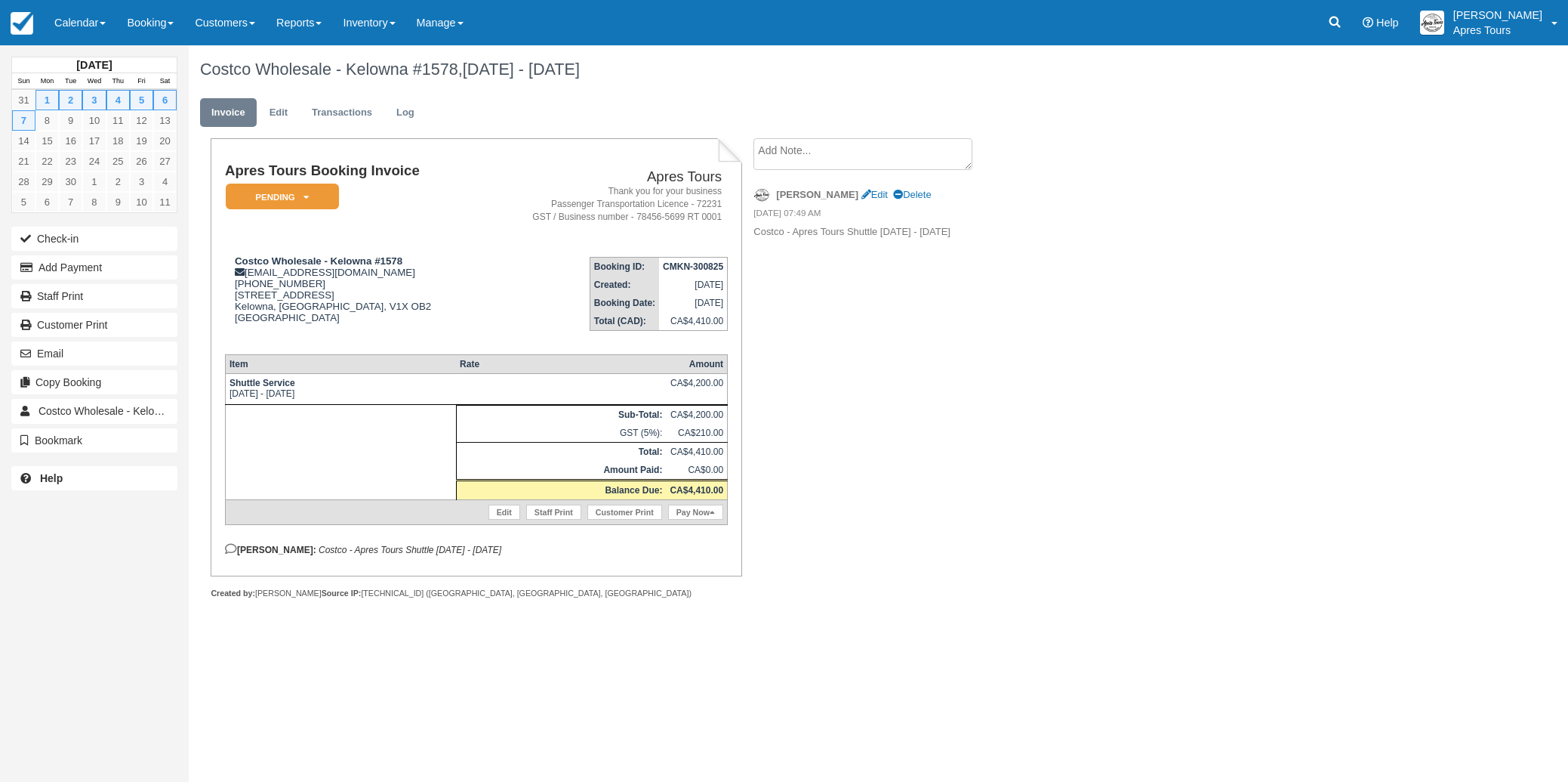
click at [834, 154] on textarea at bounding box center [864, 154] width 219 height 31
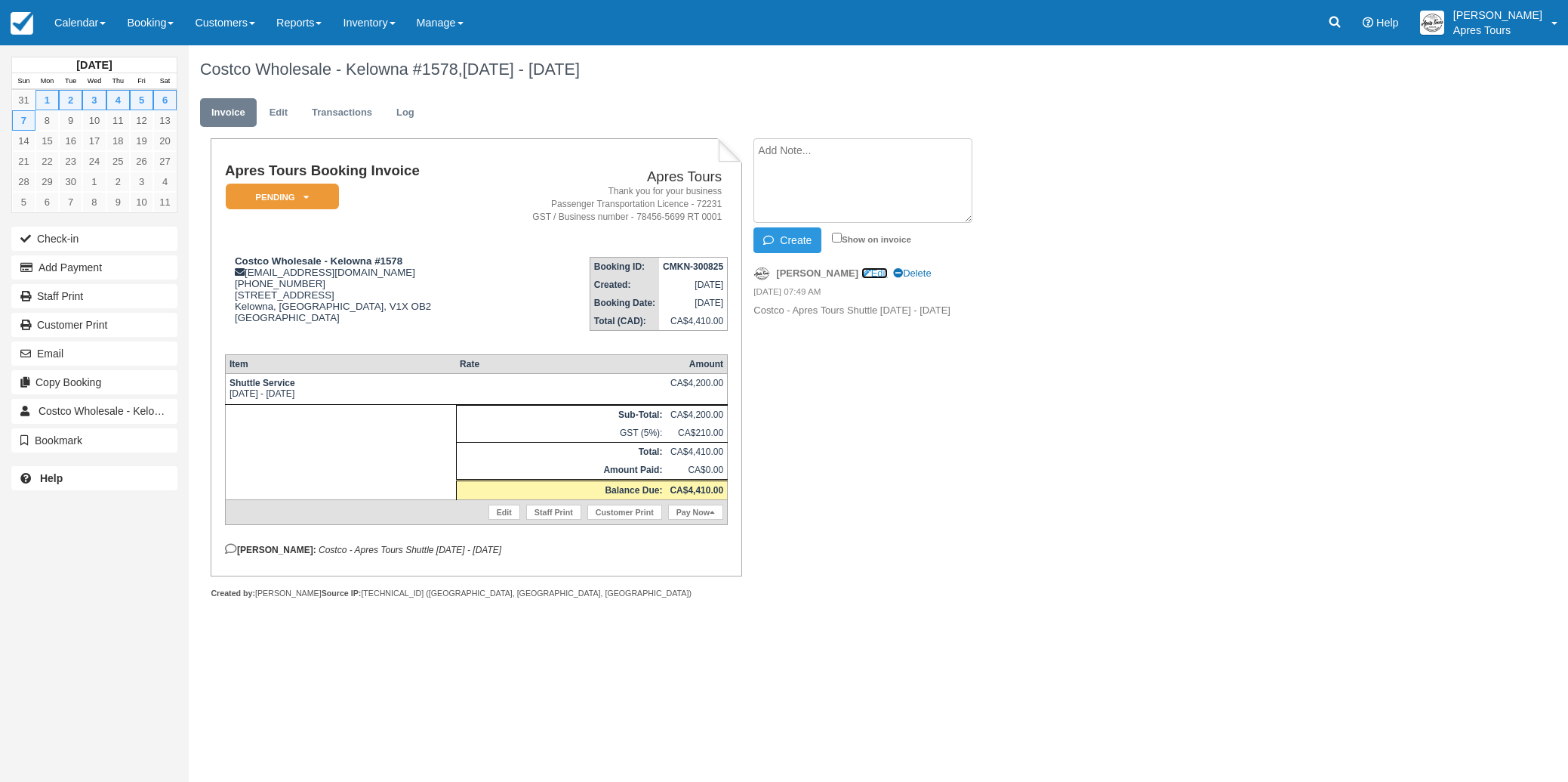
click at [862, 273] on link "Edit" at bounding box center [875, 273] width 26 height 11
type textarea "Costco - Apres Tours Shuttle Sept 1st - Sept 7th - Closed for Labour Day (6 day…"
click at [841, 238] on input "Show on invoice" at bounding box center [838, 237] width 10 height 10
checkbox input "true"
click at [781, 239] on button "Update" at bounding box center [789, 239] width 71 height 25
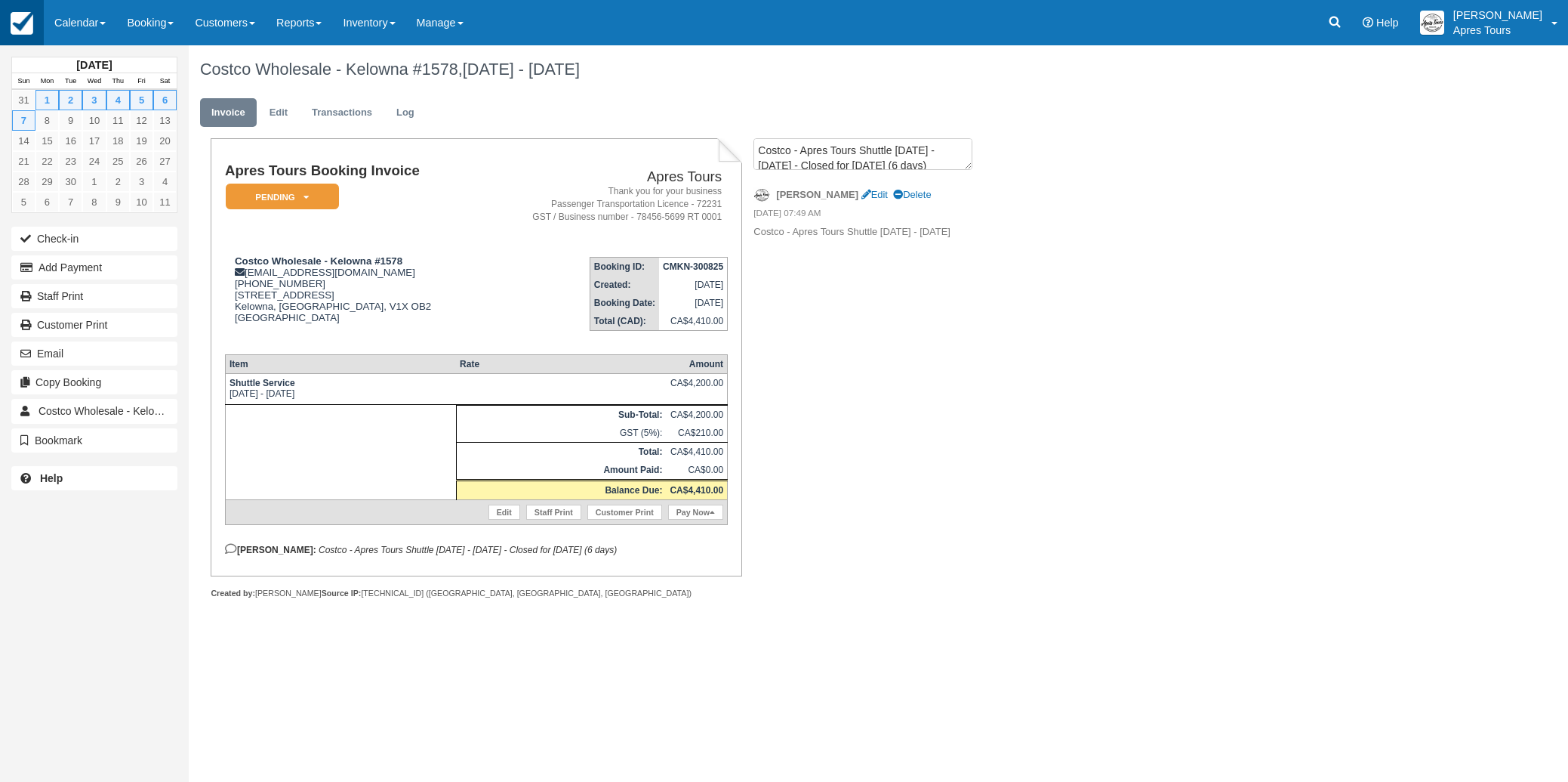
click at [21, 29] on img at bounding box center [22, 24] width 23 height 23
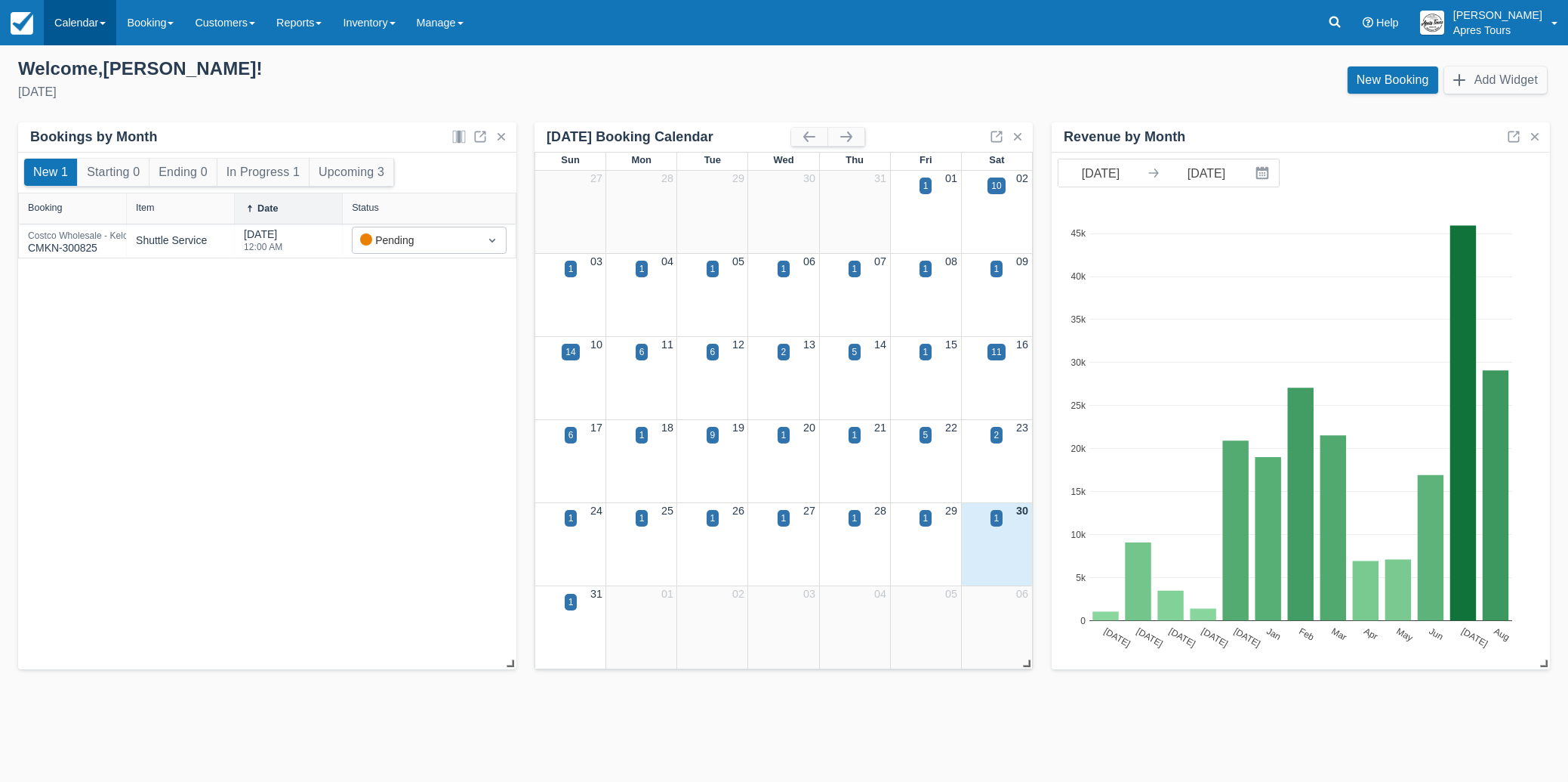
click at [79, 30] on link "Calendar" at bounding box center [79, 23] width 72 height 45
click at [81, 145] on link "Month" at bounding box center [104, 143] width 119 height 31
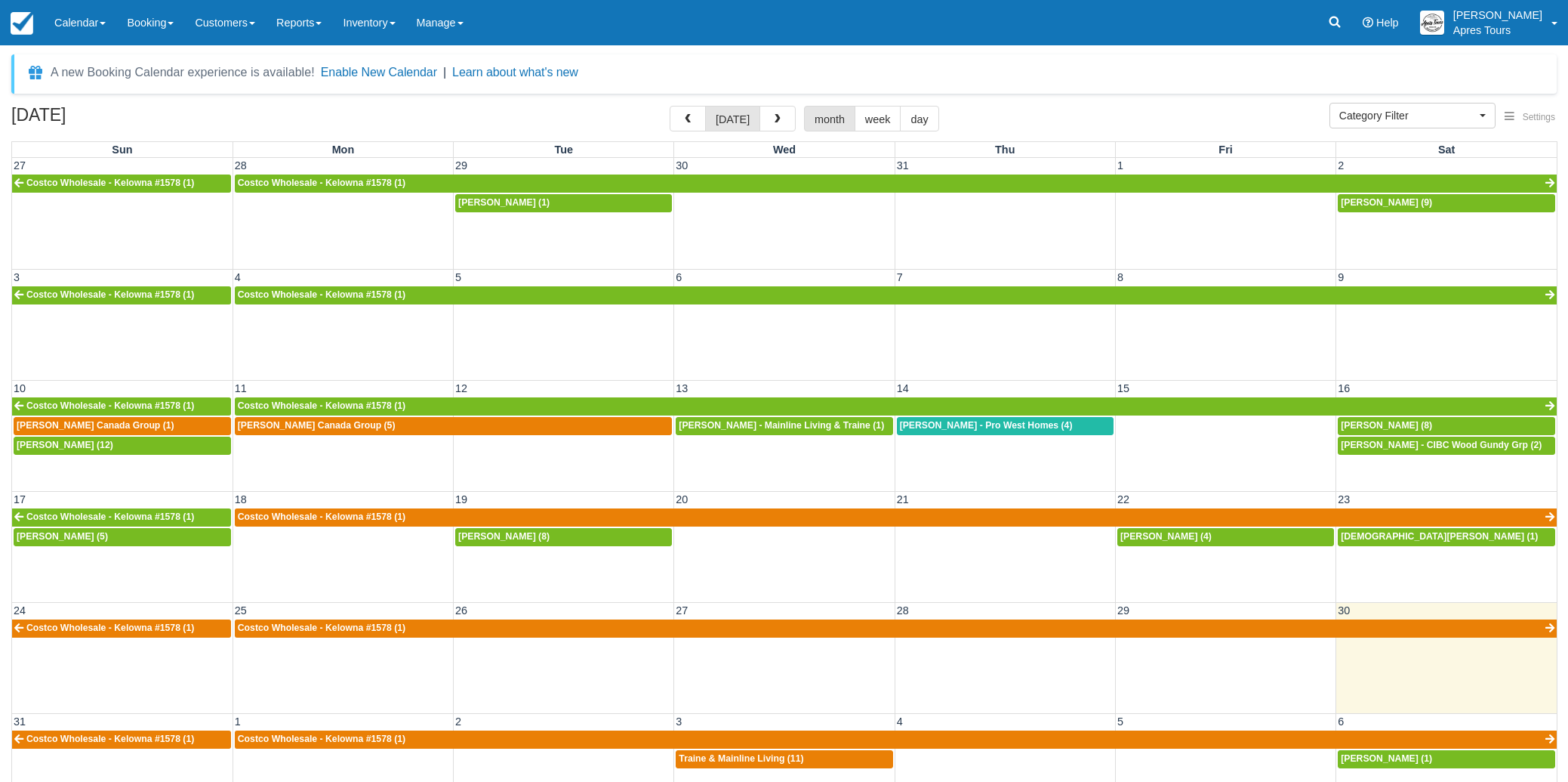
select select
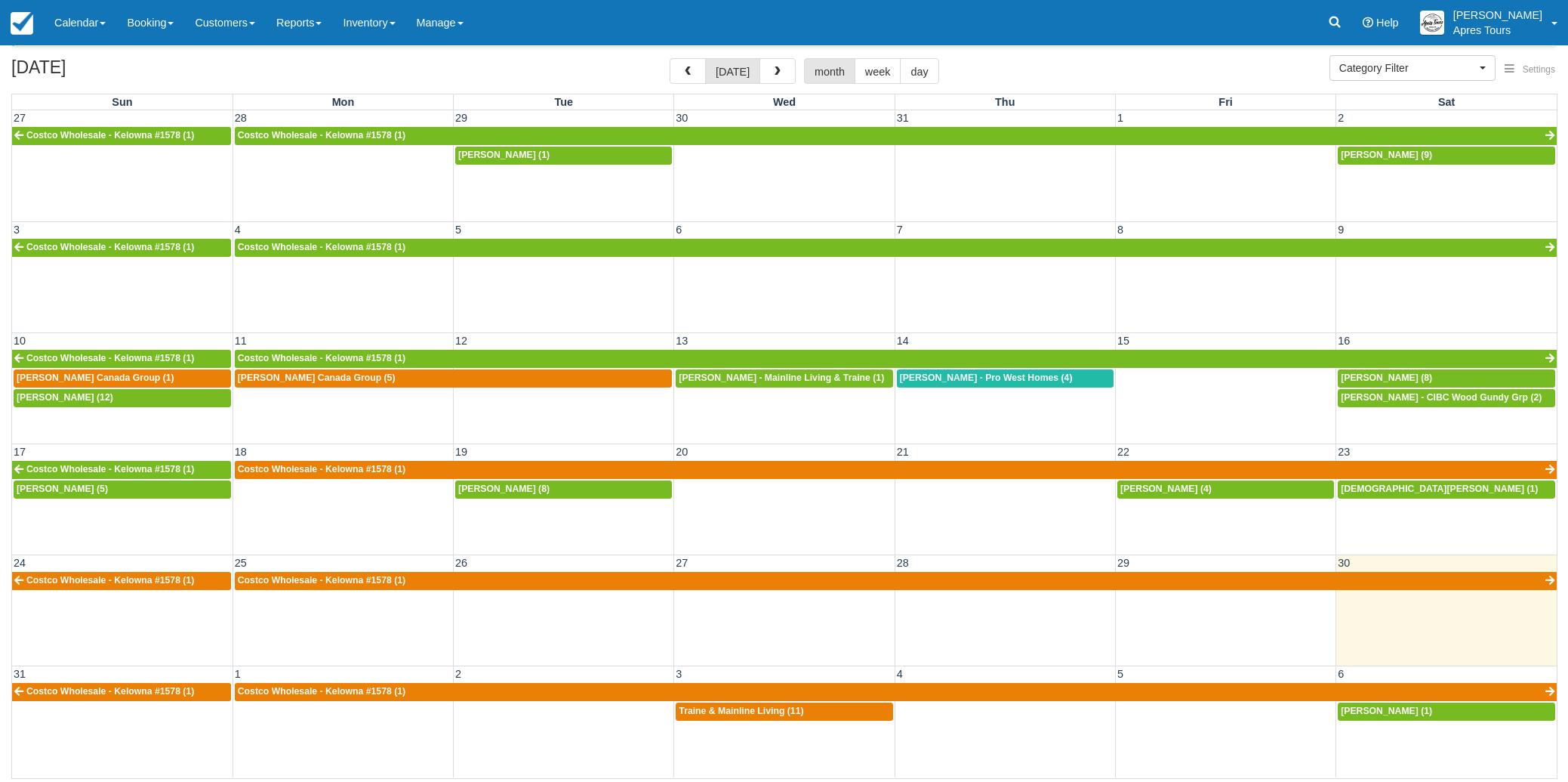
scroll to position [49, 0]
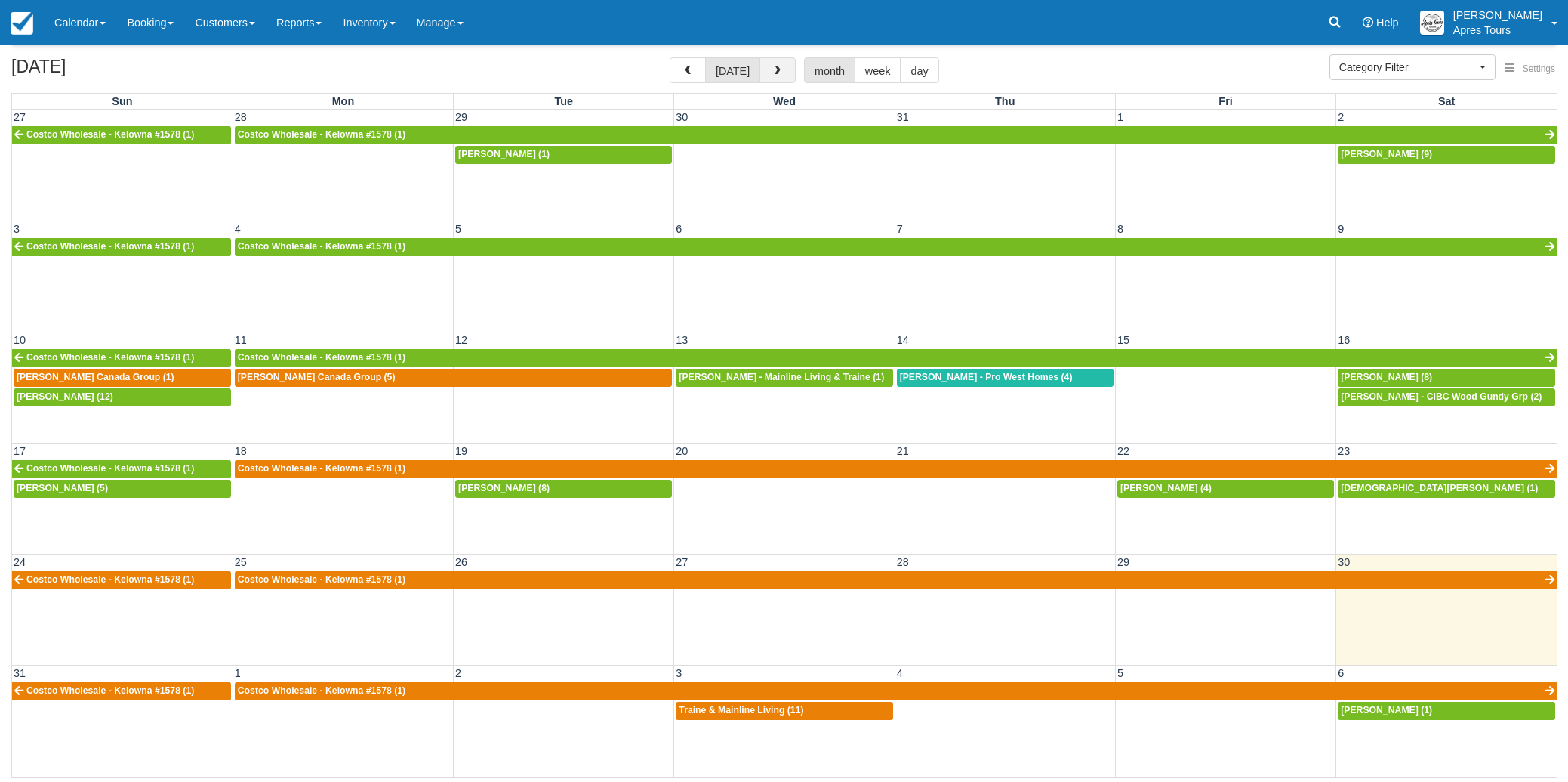
click at [767, 76] on button "button" at bounding box center [778, 70] width 37 height 25
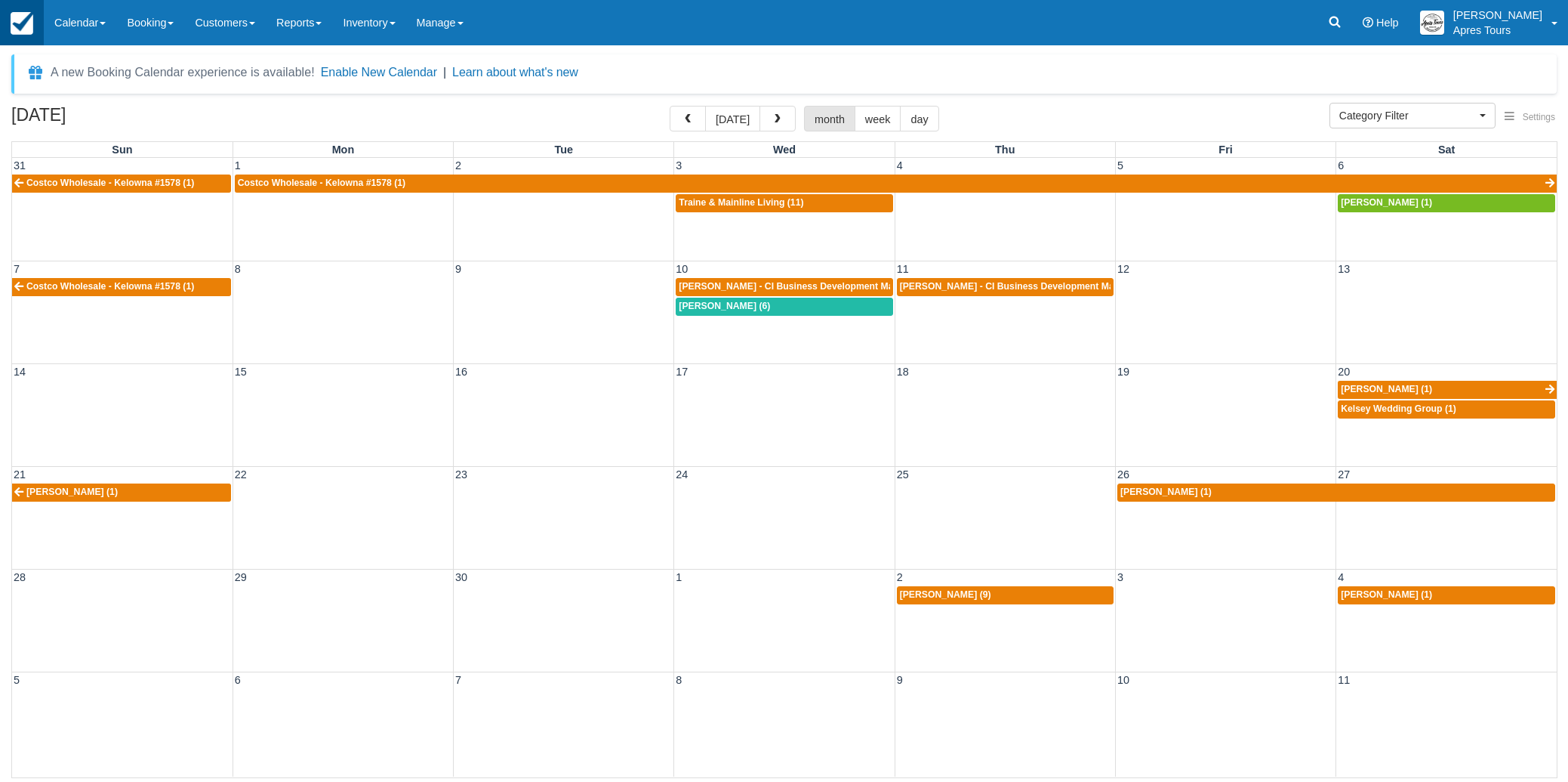
click at [23, 17] on img at bounding box center [22, 24] width 23 height 23
